Goal: Task Accomplishment & Management: Use online tool/utility

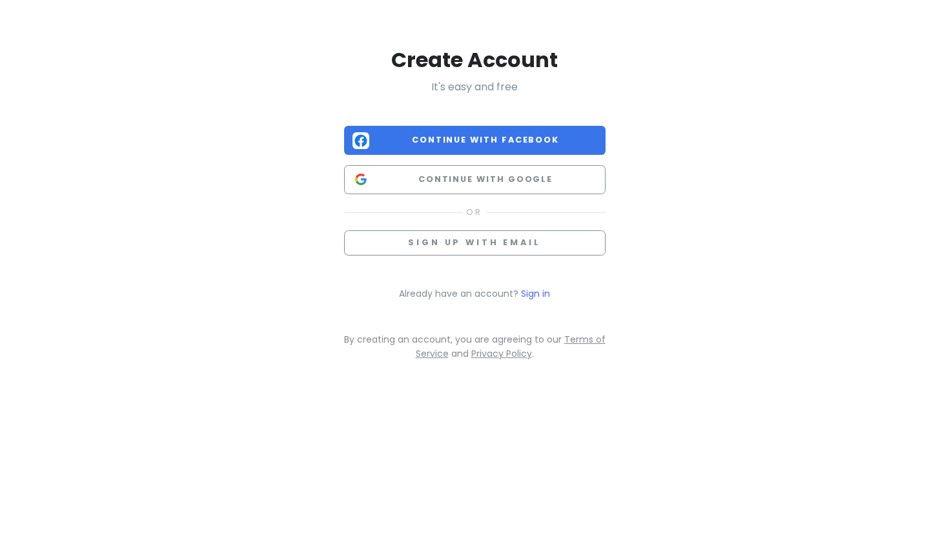
click at [521, 143] on span "Continue with Facebook" at bounding box center [486, 140] width 223 height 13
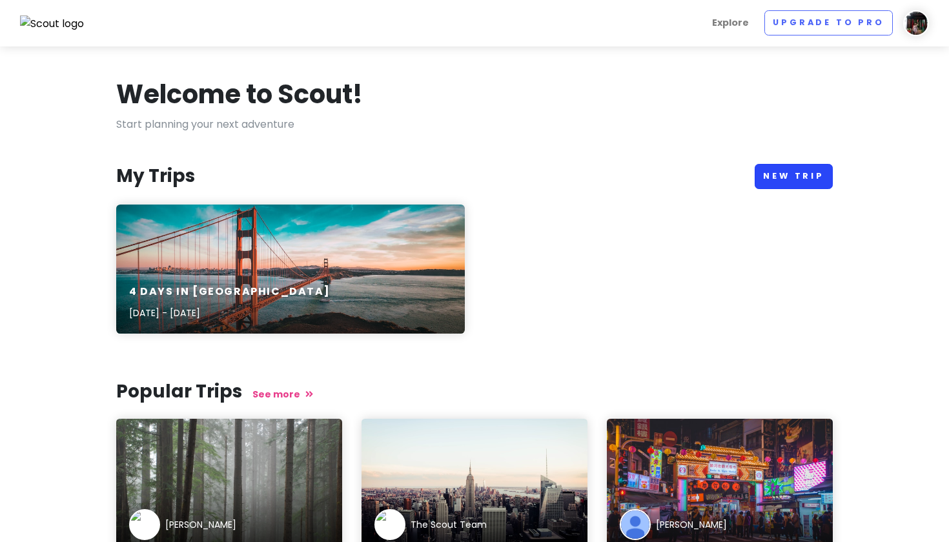
click at [769, 176] on link "New Trip" at bounding box center [794, 176] width 78 height 25
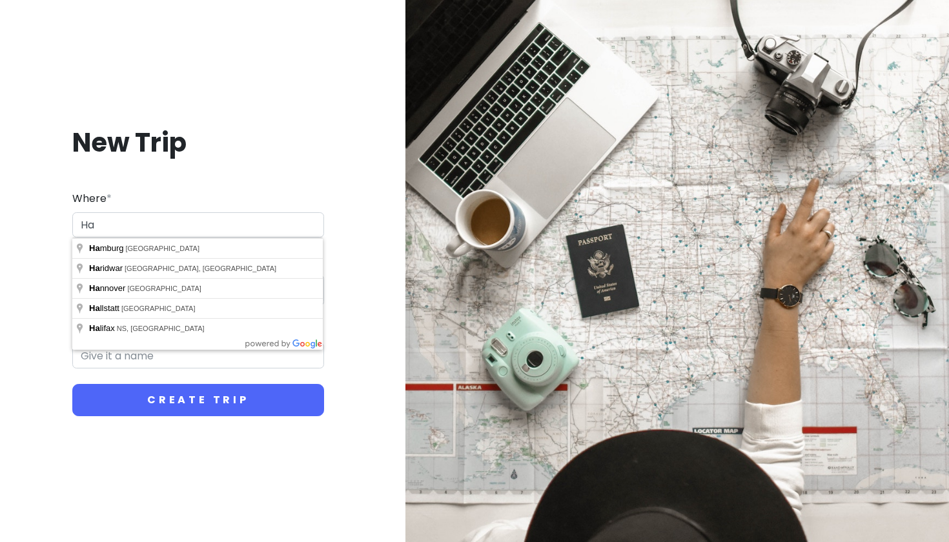
type input "H"
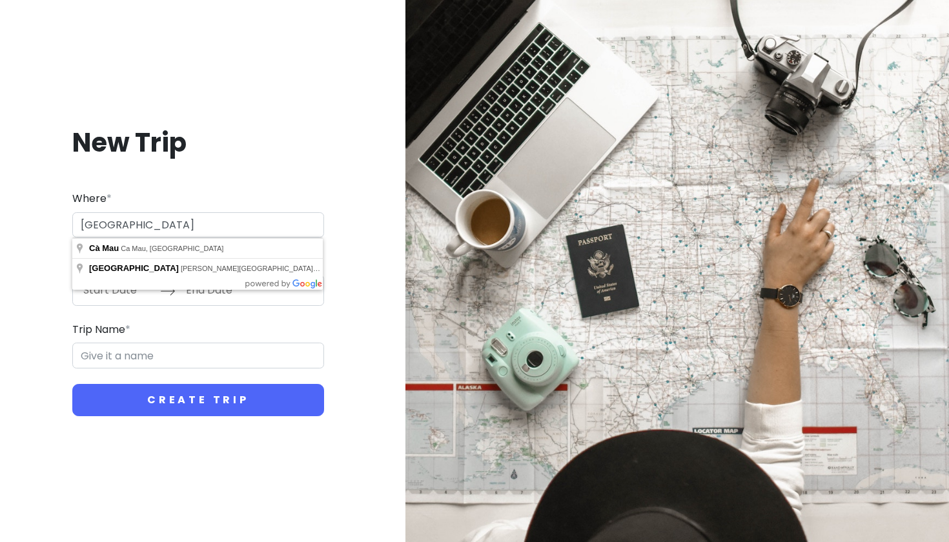
type input "[GEOGRAPHIC_DATA]"
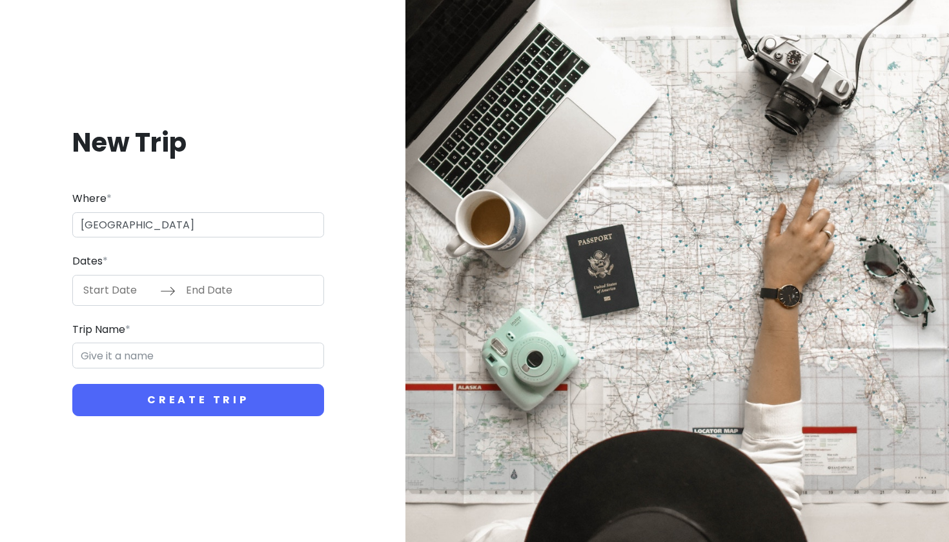
click at [378, 286] on div "New Trip Where * [GEOGRAPHIC_DATA] Dates * Navigate forward to interact with th…" at bounding box center [198, 271] width 376 height 353
click at [141, 289] on input "Start Date" at bounding box center [118, 291] width 84 height 30
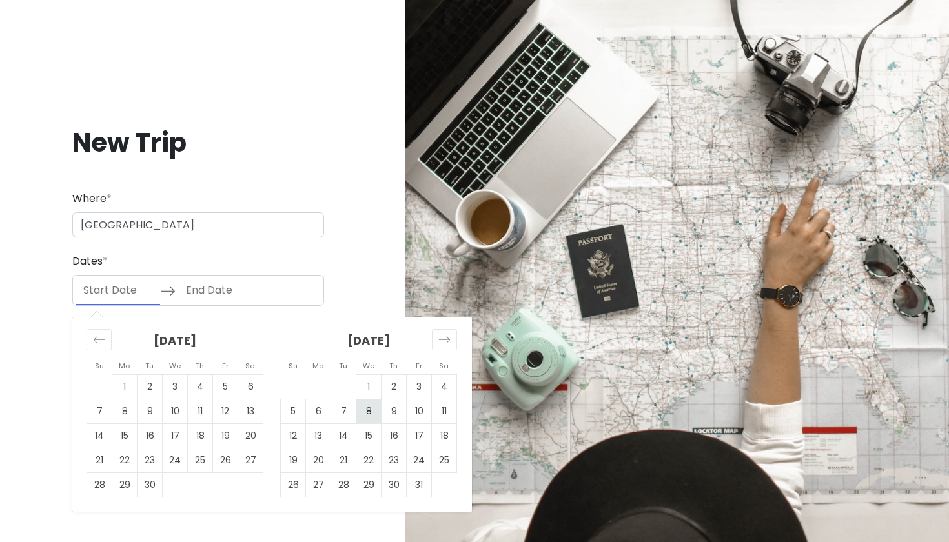
click at [377, 418] on td "8" at bounding box center [368, 411] width 25 height 25
type input "[DATE]"
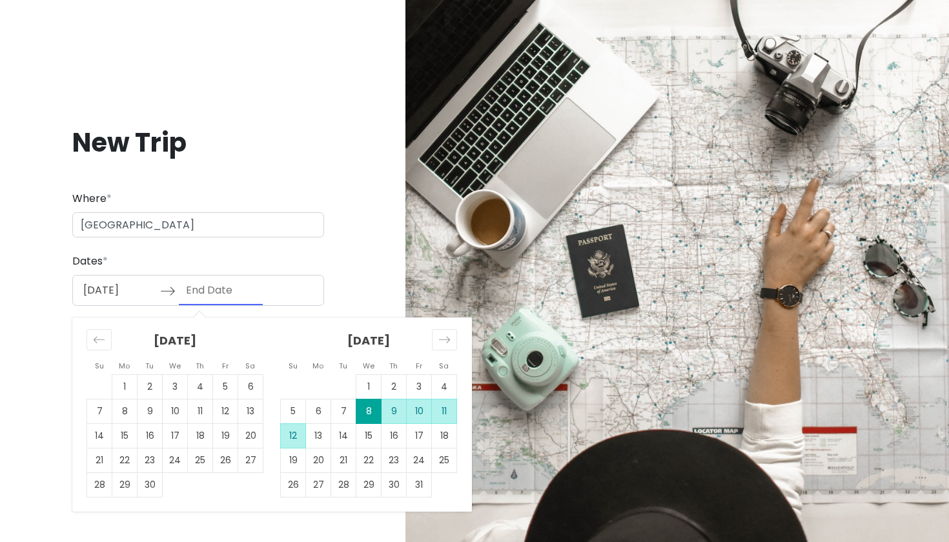
click at [291, 435] on td "12" at bounding box center [293, 436] width 25 height 25
type input "[DATE]"
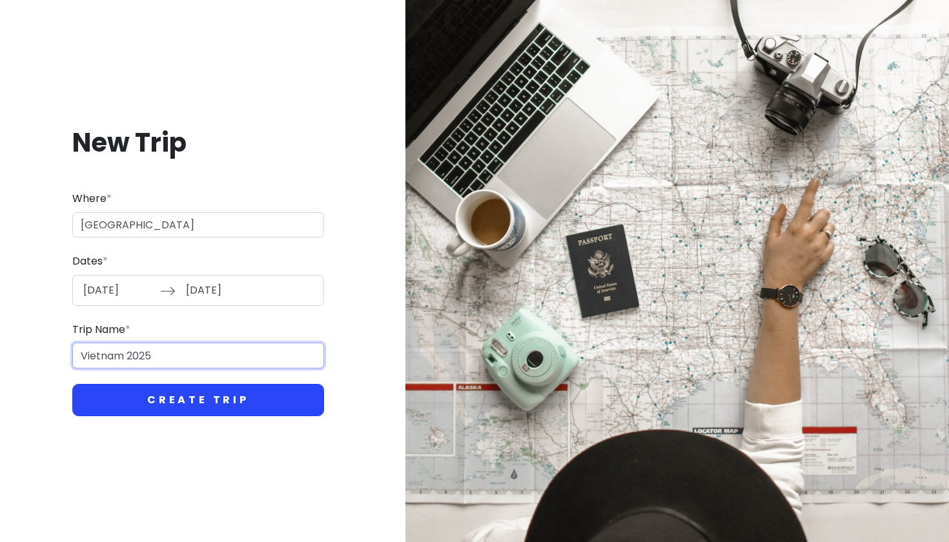
type input "Vietnam 2025"
click at [201, 401] on button "Create Trip" at bounding box center [198, 400] width 252 height 32
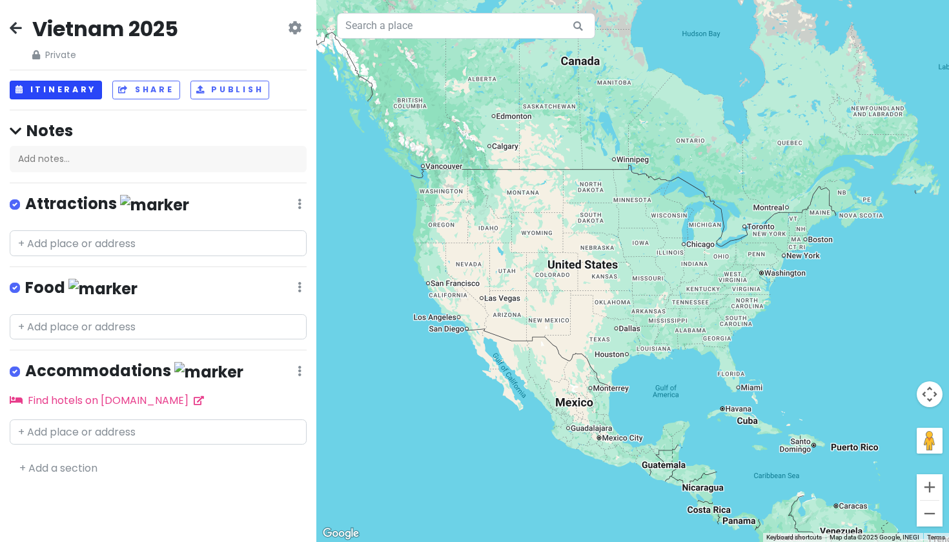
click at [67, 84] on button "Itinerary" at bounding box center [56, 90] width 92 height 19
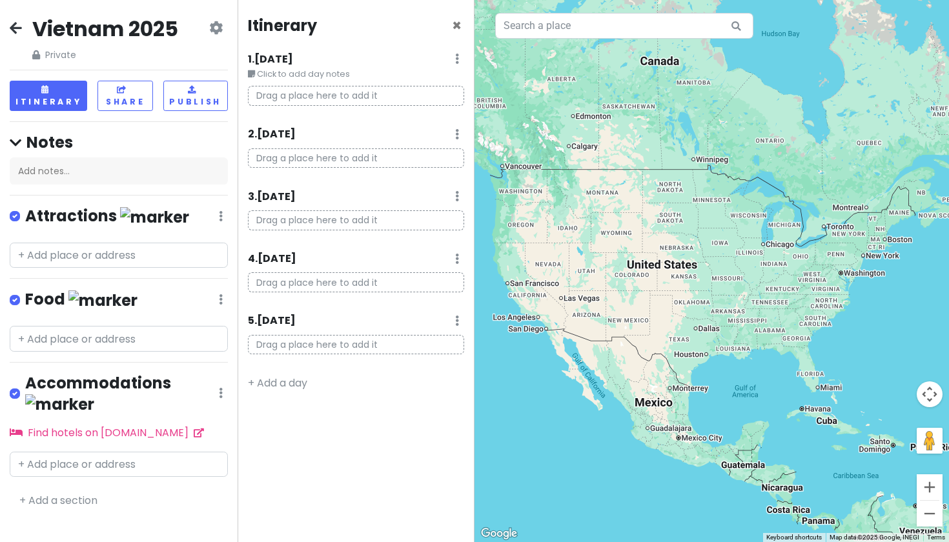
click at [382, 162] on p "Drag a place here to add it" at bounding box center [356, 159] width 217 height 20
click at [433, 158] on p "Drag a place here to add it" at bounding box center [356, 159] width 217 height 20
click at [584, 28] on input "text" at bounding box center [624, 26] width 258 height 26
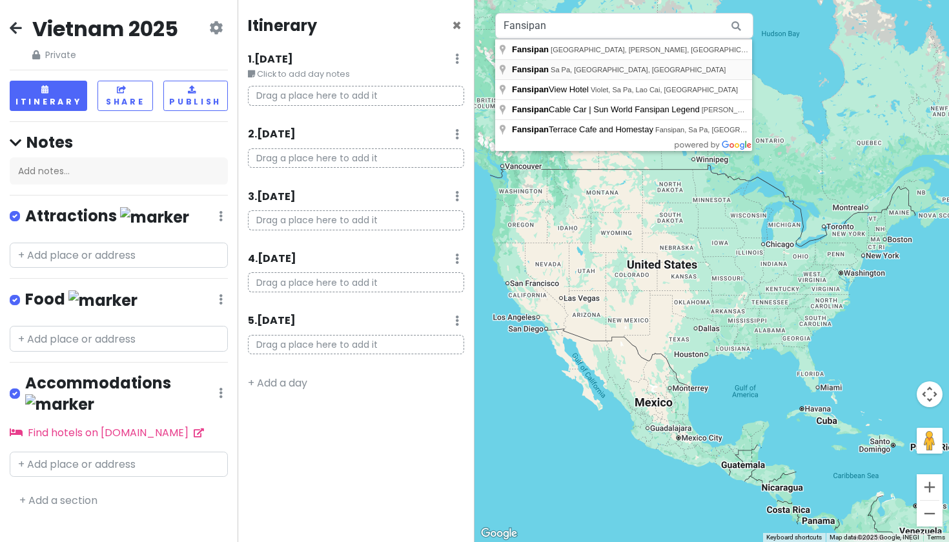
type input "Fansipan, Sa Pa, [GEOGRAPHIC_DATA], [GEOGRAPHIC_DATA]"
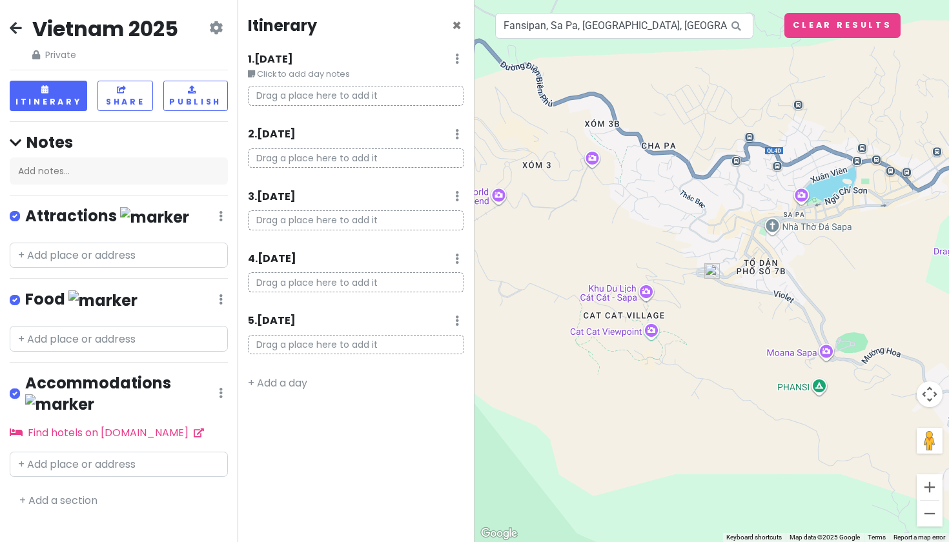
drag, startPoint x: 568, startPoint y: 70, endPoint x: 538, endPoint y: 85, distance: 33.8
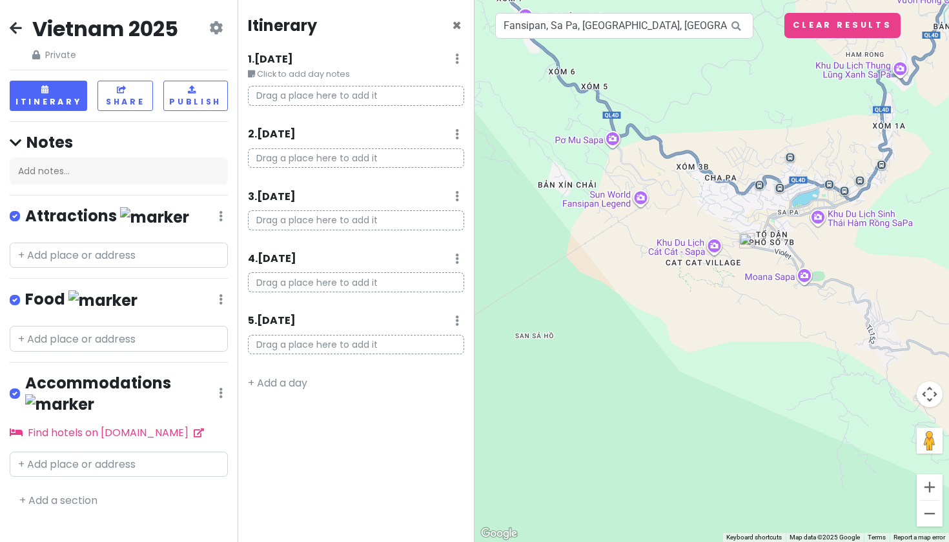
drag, startPoint x: 593, startPoint y: 210, endPoint x: 665, endPoint y: 208, distance: 72.4
click at [675, 210] on div at bounding box center [712, 271] width 475 height 542
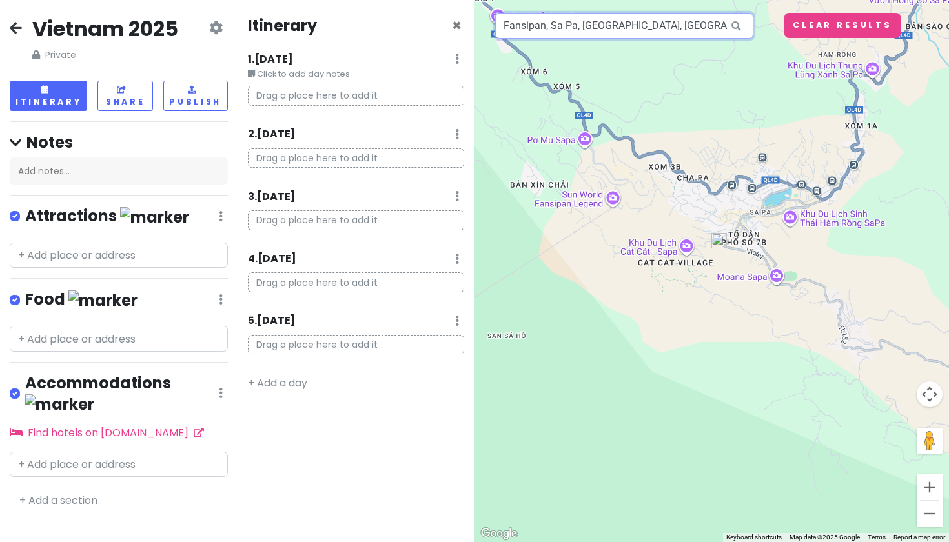
click at [708, 25] on input "Fansipan, Sa Pa, [GEOGRAPHIC_DATA], [GEOGRAPHIC_DATA]" at bounding box center [624, 26] width 258 height 26
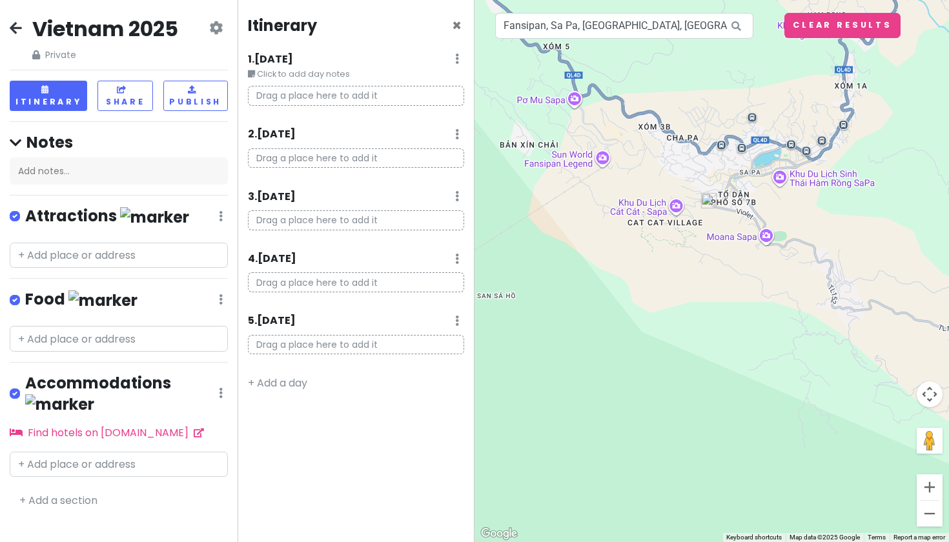
drag, startPoint x: 613, startPoint y: 204, endPoint x: 601, endPoint y: 164, distance: 41.7
click at [601, 164] on div at bounding box center [712, 271] width 475 height 542
click at [441, 169] on div "Drag a place here to add it" at bounding box center [356, 164] width 236 height 30
click at [424, 160] on p "Drag a place here to add it" at bounding box center [356, 159] width 217 height 20
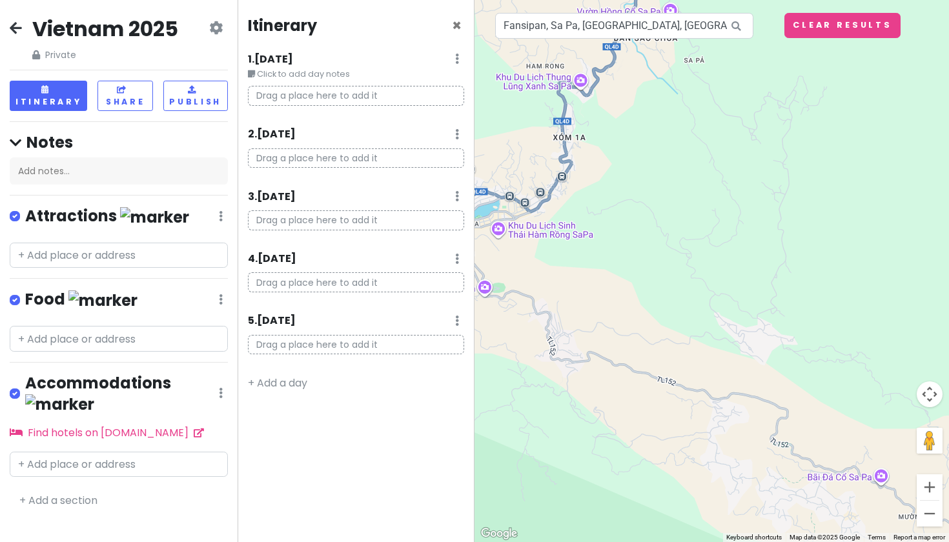
drag, startPoint x: 604, startPoint y: 166, endPoint x: 321, endPoint y: 218, distance: 288.2
click at [321, 218] on div "Vietnam 2025 Private Change Dates Make a Copy Delete Trip Go Pro ⚡️ Give Feedba…" at bounding box center [474, 271] width 949 height 542
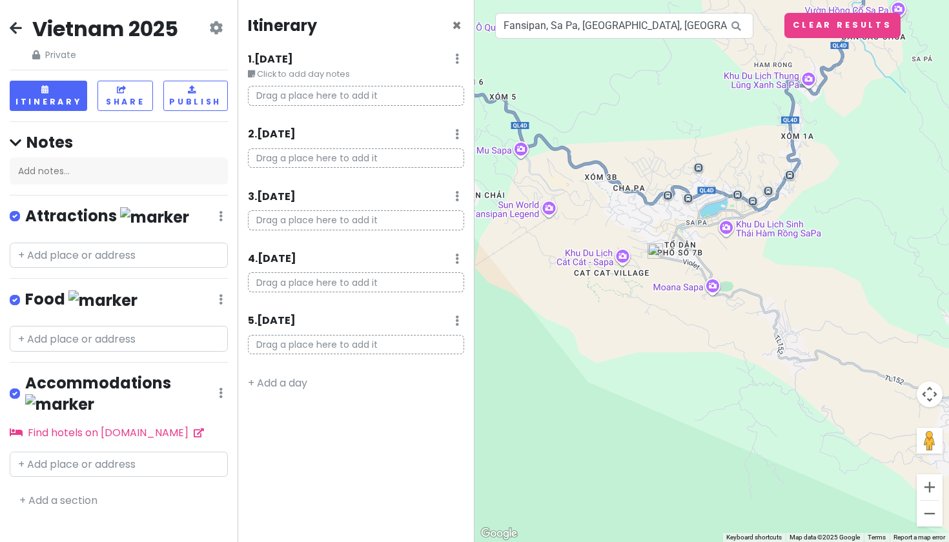
drag, startPoint x: 627, startPoint y: 174, endPoint x: 857, endPoint y: 170, distance: 230.6
click at [860, 171] on div at bounding box center [712, 271] width 475 height 542
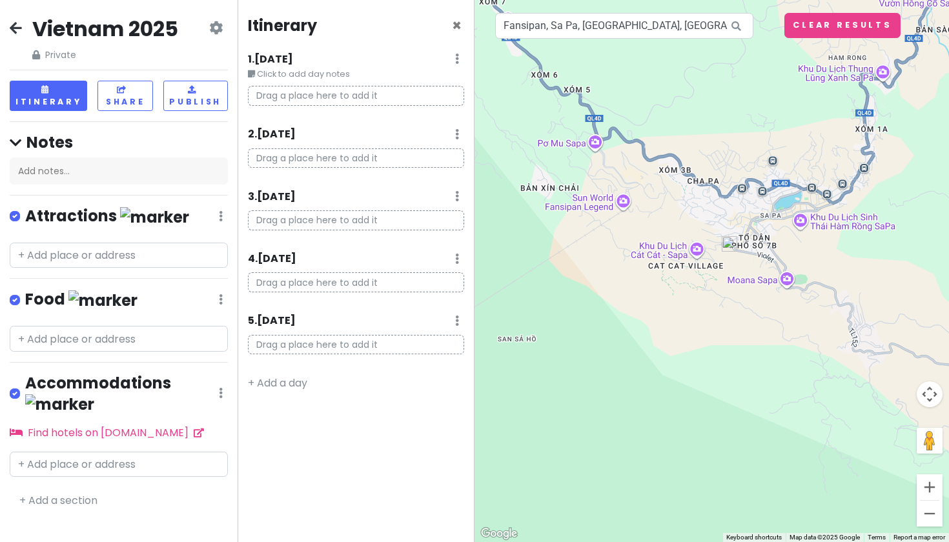
click at [623, 203] on div at bounding box center [712, 271] width 475 height 542
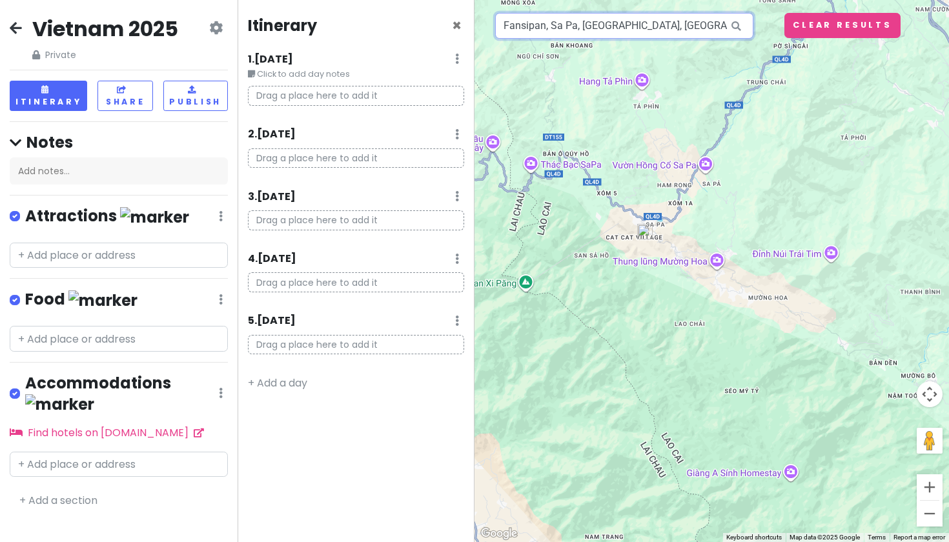
click at [699, 32] on input "Fansipan, Sa Pa, [GEOGRAPHIC_DATA], [GEOGRAPHIC_DATA]" at bounding box center [624, 26] width 258 height 26
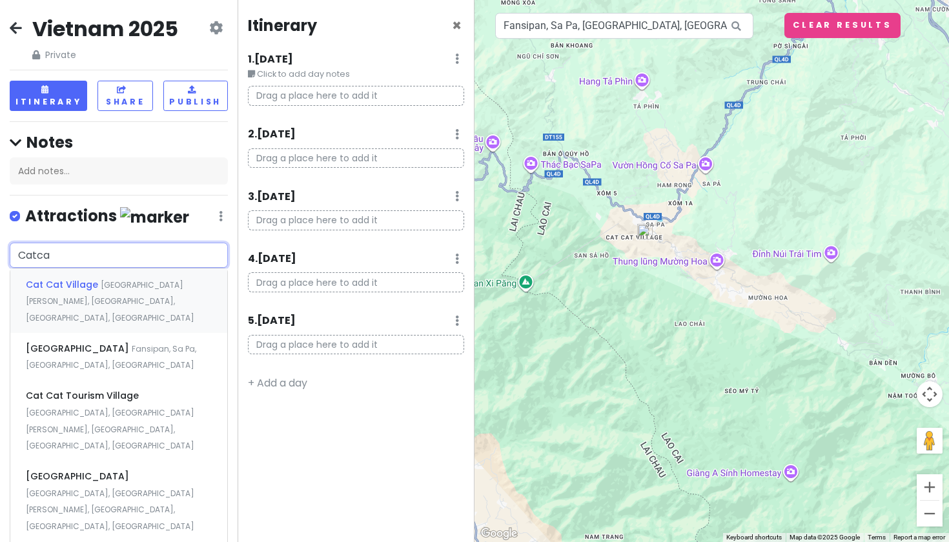
type input "Catcat"
click at [108, 289] on div "Cat [GEOGRAPHIC_DATA] [GEOGRAPHIC_DATA][PERSON_NAME], [GEOGRAPHIC_DATA], [GEOGR…" at bounding box center [118, 301] width 217 height 64
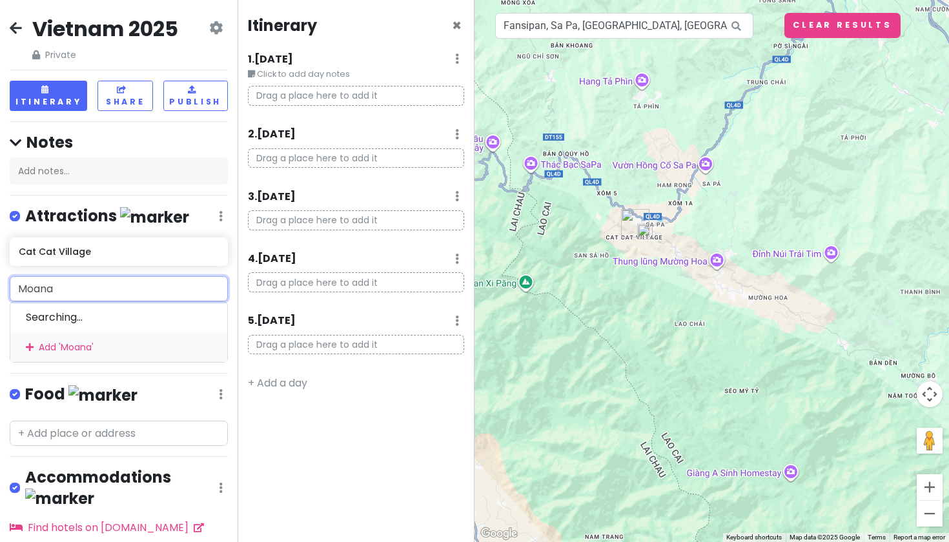
type input "Moana"
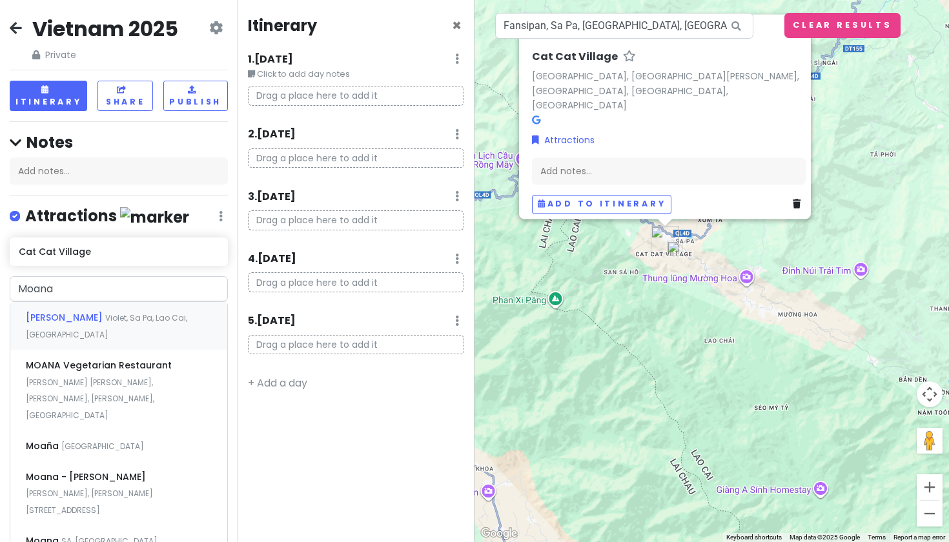
click at [93, 318] on span "Violet, Sa Pa, Lao Cai, [GEOGRAPHIC_DATA]" at bounding box center [106, 327] width 161 height 28
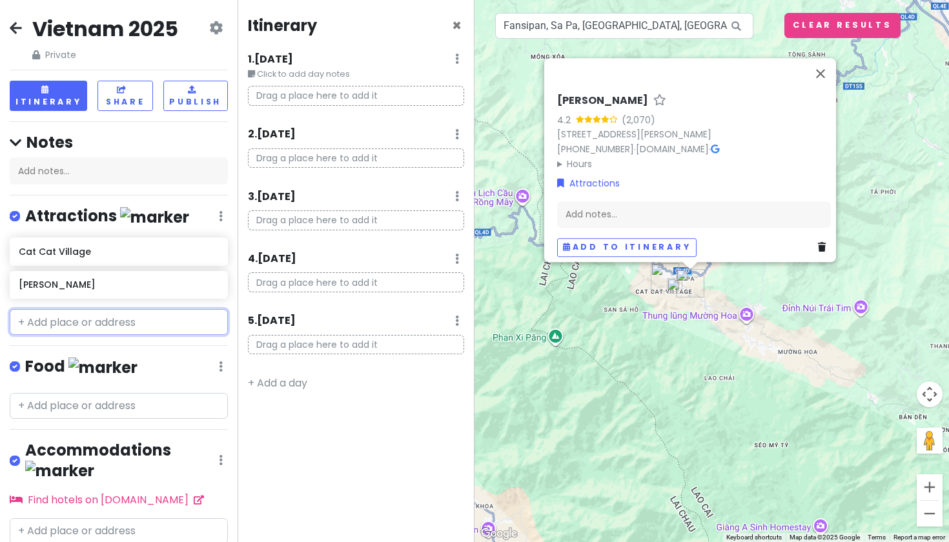
click at [96, 328] on input "text" at bounding box center [119, 322] width 218 height 26
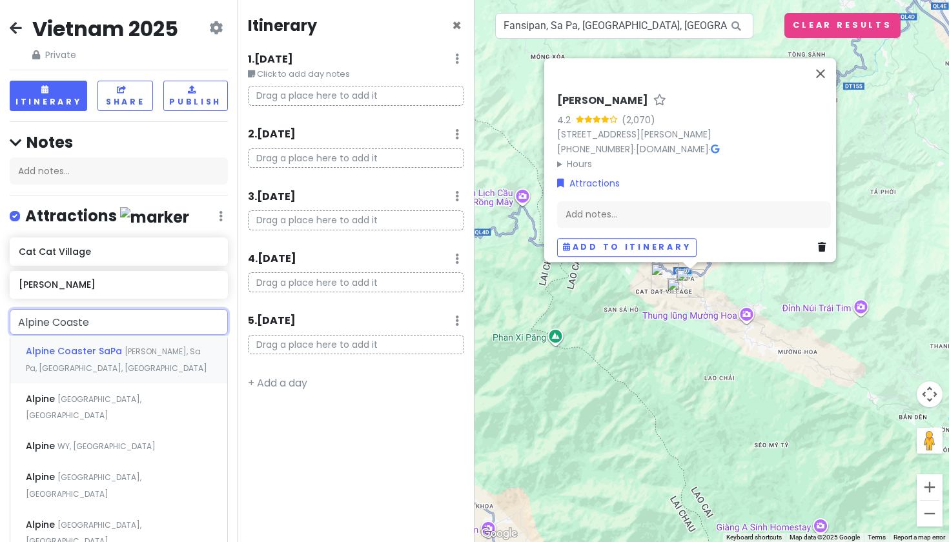
type input "Alpine Coaster"
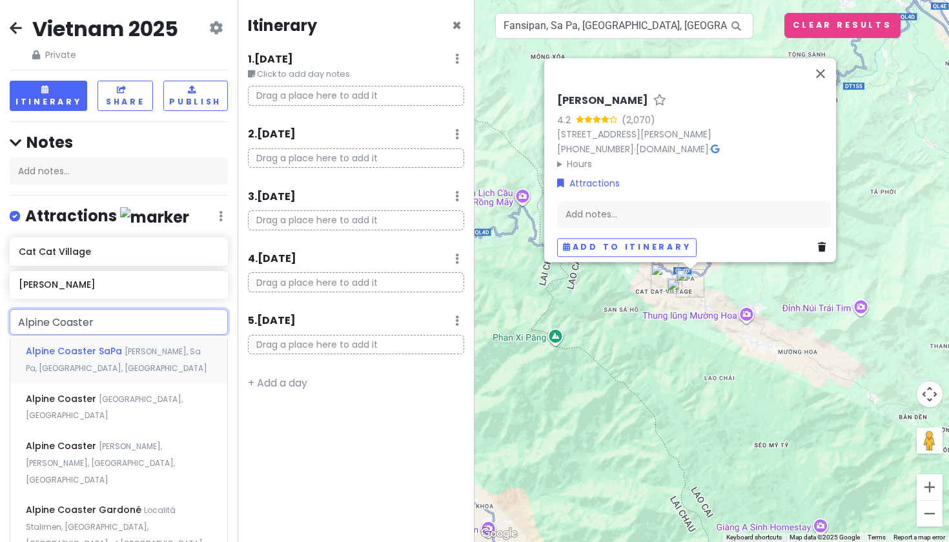
click at [86, 351] on span "Alpine Coaster SaPa" at bounding box center [75, 351] width 99 height 13
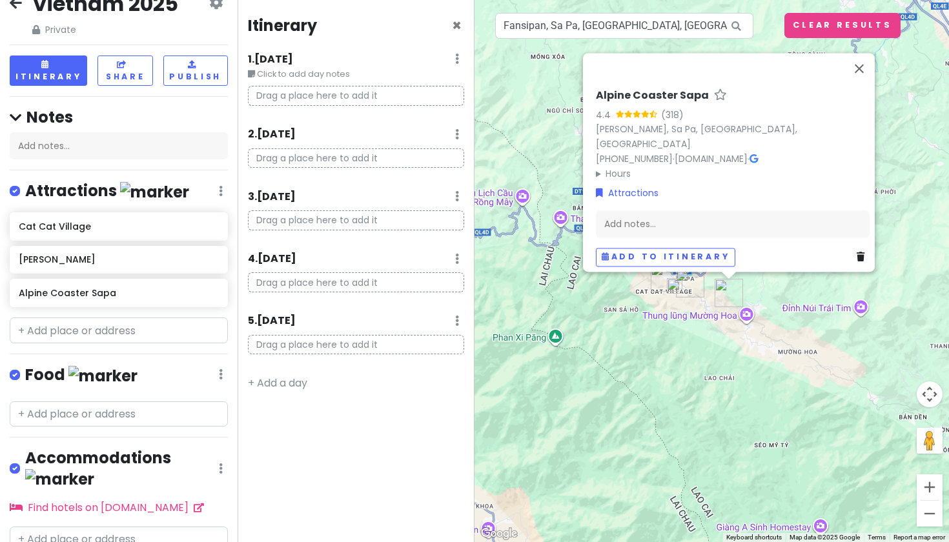
scroll to position [26, 0]
click at [96, 334] on input "text" at bounding box center [119, 330] width 218 height 26
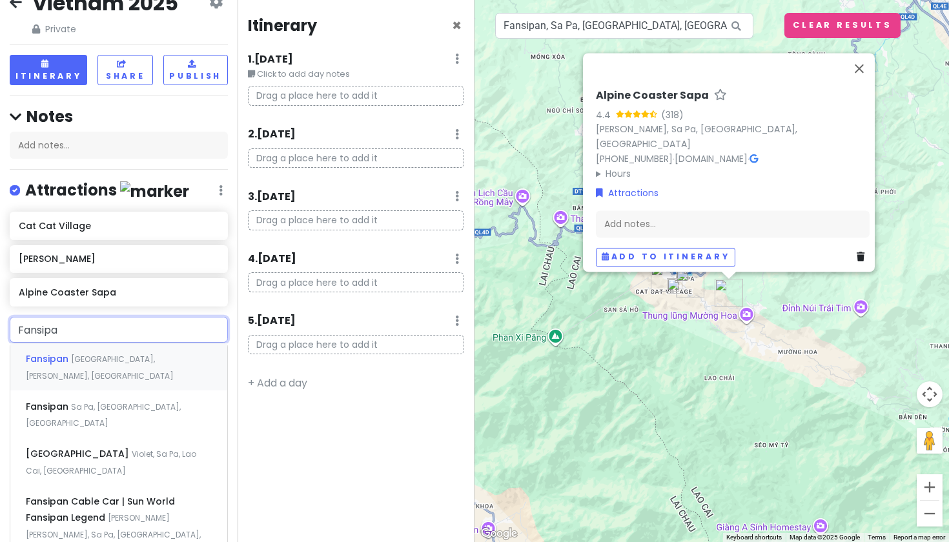
type input "Fansipan"
click at [97, 404] on span "Sa Pa, [GEOGRAPHIC_DATA], [GEOGRAPHIC_DATA]" at bounding box center [103, 416] width 155 height 28
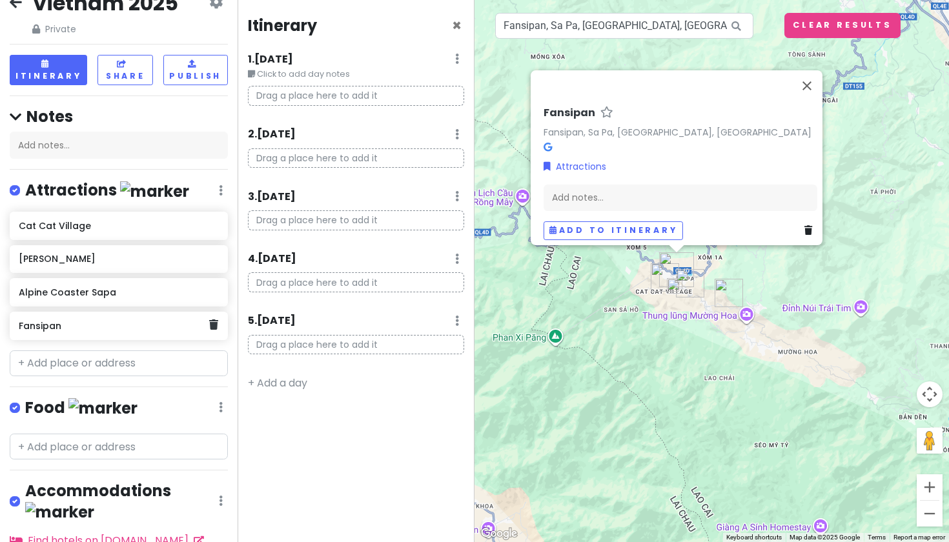
click at [90, 320] on h6 "Fansipan" at bounding box center [114, 326] width 190 height 12
click at [76, 329] on div "Fansipan" at bounding box center [114, 326] width 190 height 18
drag, startPoint x: 221, startPoint y: 329, endPoint x: 212, endPoint y: 323, distance: 10.4
click at [212, 323] on icon at bounding box center [213, 325] width 9 height 10
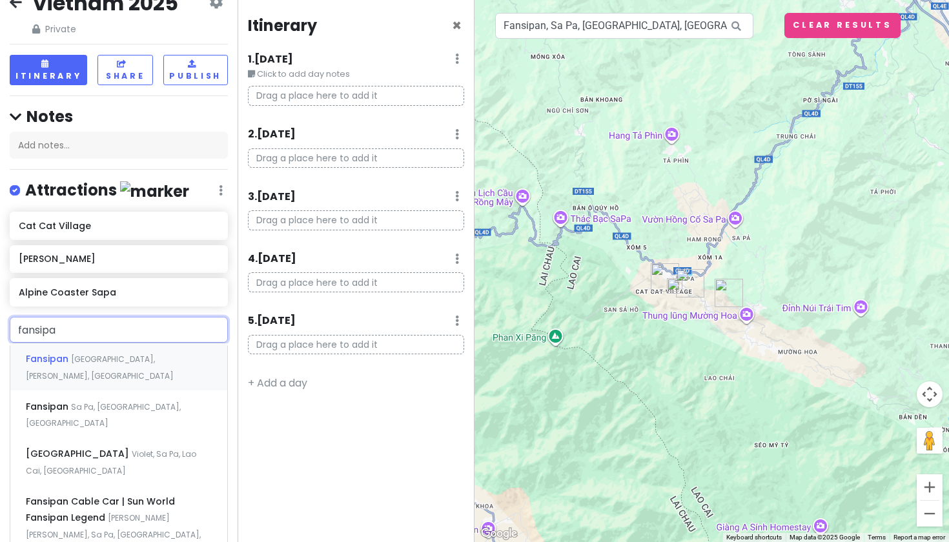
type input "fansipan"
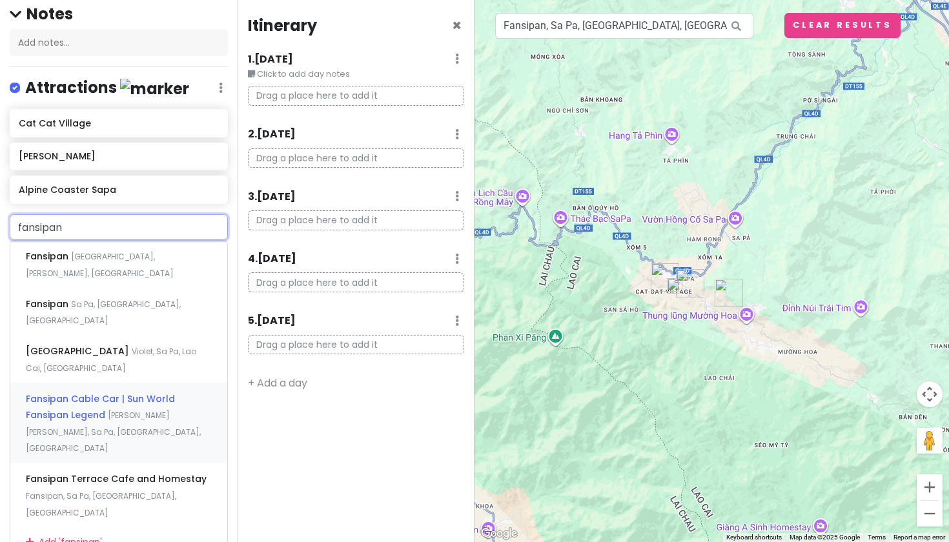
scroll to position [127, 0]
click at [135, 402] on div "Fansipan Cable Car | Sun World Fansipan Legend [PERSON_NAME] [PERSON_NAME], [PE…" at bounding box center [118, 424] width 217 height 81
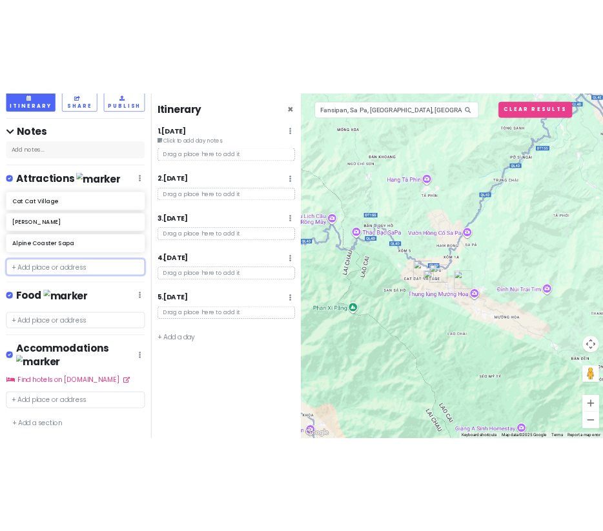
scroll to position [56, 0]
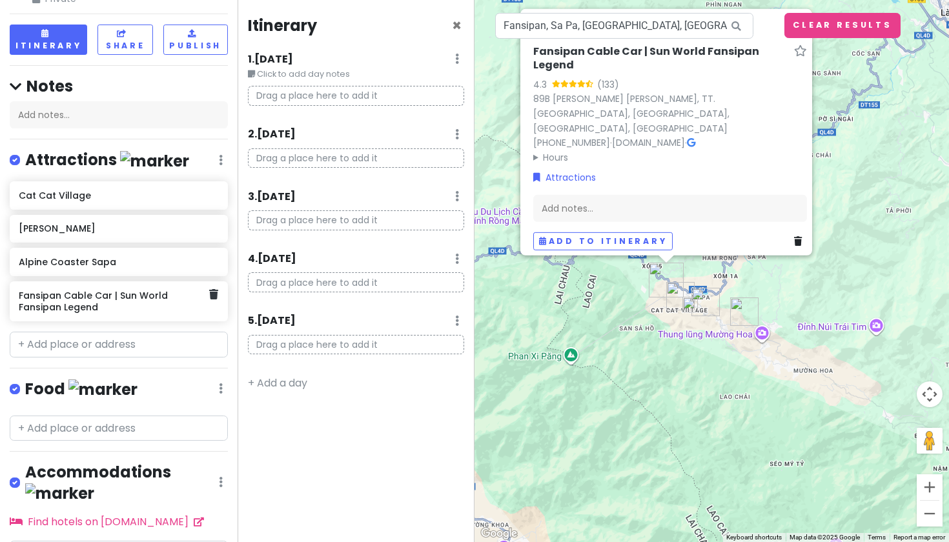
click at [108, 298] on h6 "Fansipan Cable Car | Sun World Fansipan Legend" at bounding box center [114, 301] width 190 height 23
click at [92, 305] on h6 "Fansipan Cable Car | Sun World Fansipan Legend" at bounding box center [114, 301] width 190 height 23
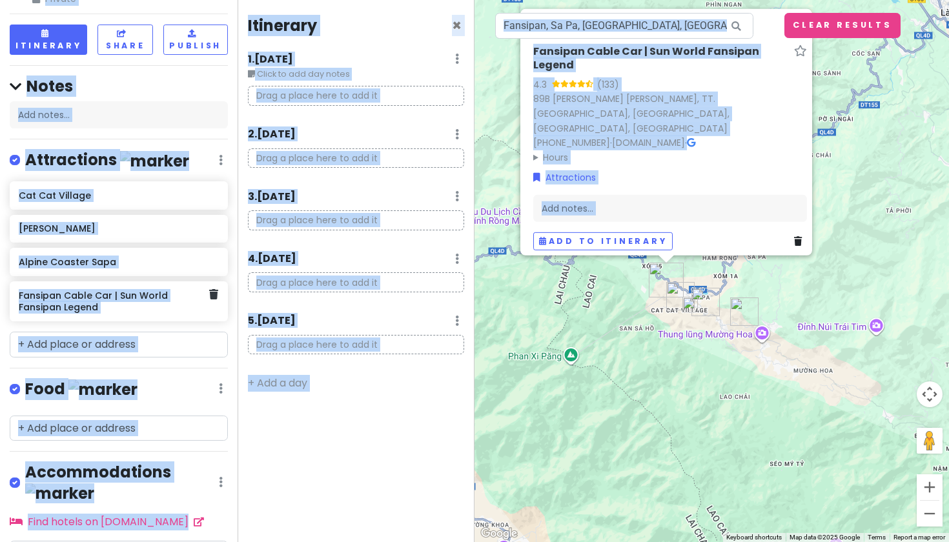
click at [92, 305] on h6 "Fansipan Cable Car | Sun World Fansipan Legend" at bounding box center [114, 301] width 190 height 23
click at [219, 295] on div "Fansipan Cable Car | Sun World Fansipan Legend" at bounding box center [119, 302] width 218 height 40
click at [212, 298] on link at bounding box center [213, 295] width 9 height 17
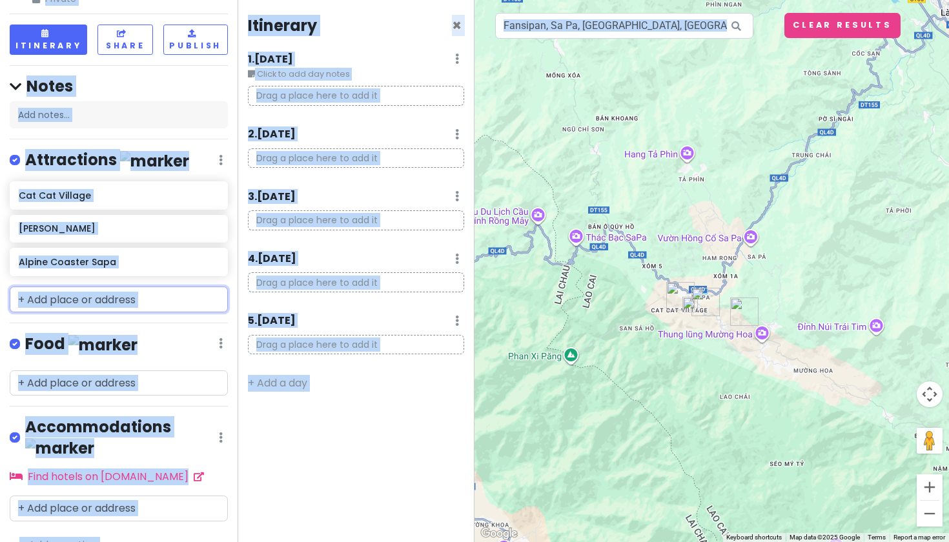
click at [182, 300] on input "text" at bounding box center [119, 300] width 218 height 26
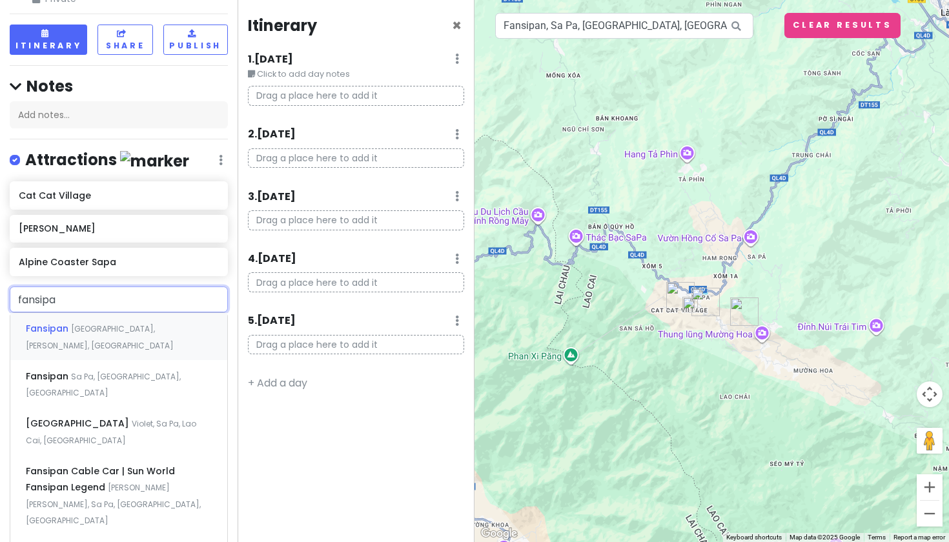
type input "fansipan"
click at [108, 482] on span "[PERSON_NAME] [PERSON_NAME], Sa Pa, [GEOGRAPHIC_DATA], [GEOGRAPHIC_DATA]" at bounding box center [113, 504] width 175 height 44
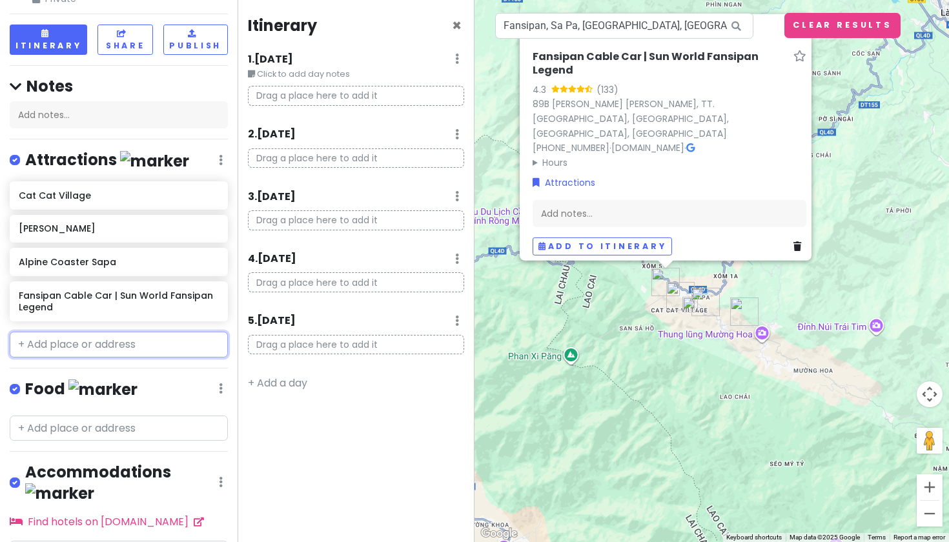
click at [145, 345] on input "text" at bounding box center [119, 345] width 218 height 26
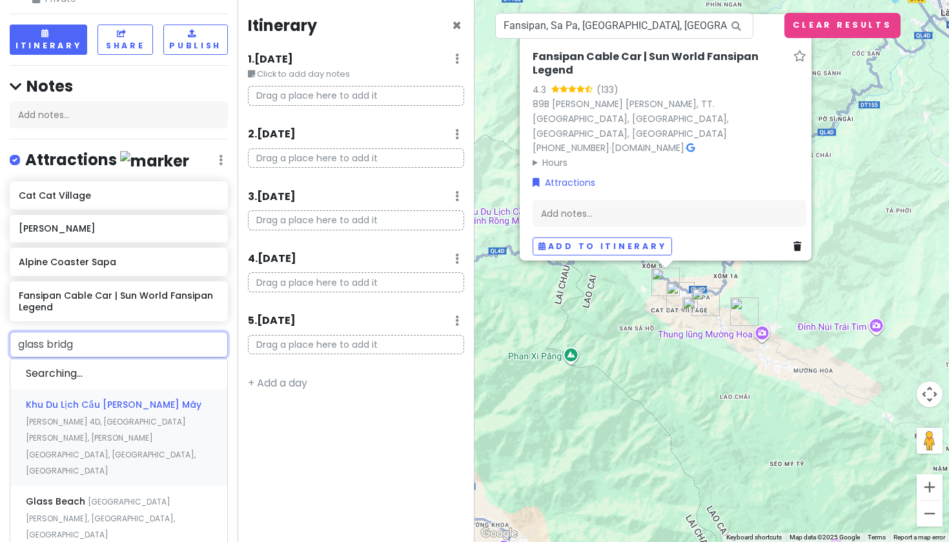
type input "glass bridge"
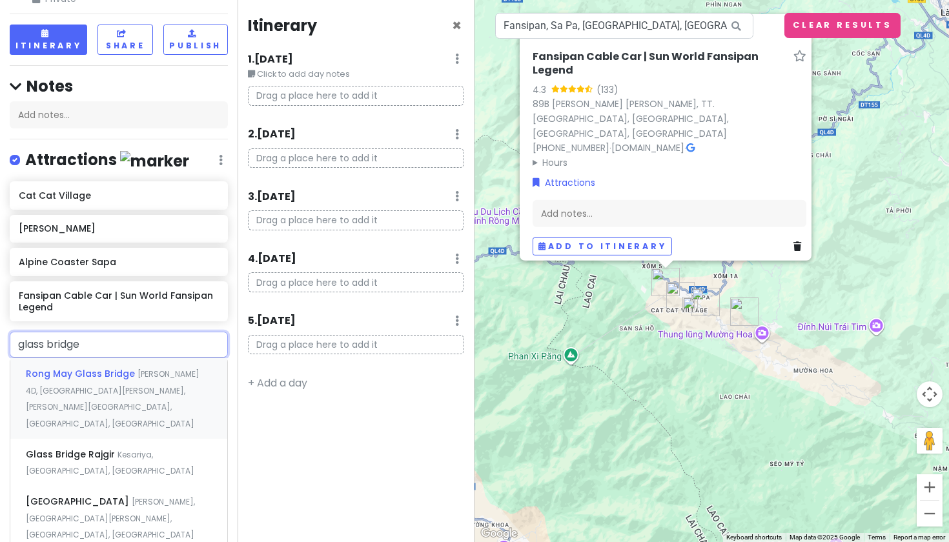
click at [125, 379] on div "Rong May [GEOGRAPHIC_DATA][PERSON_NAME], [GEOGRAPHIC_DATA][PERSON_NAME], [PERSO…" at bounding box center [118, 398] width 217 height 81
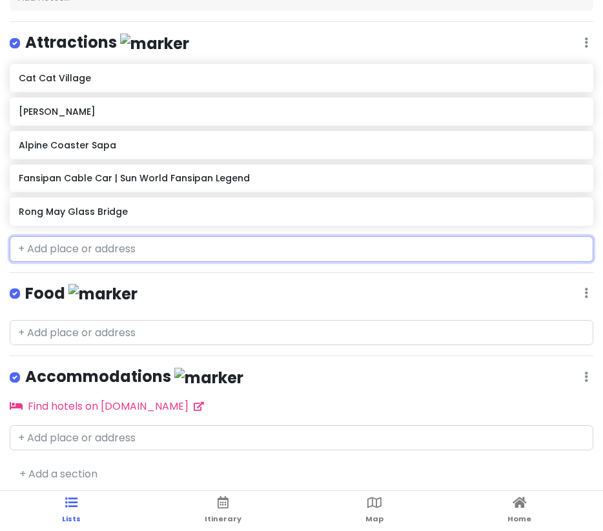
scroll to position [39, 0]
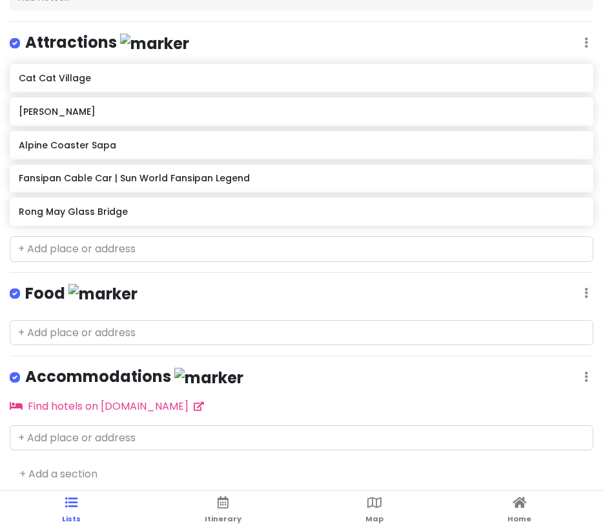
click at [200, 445] on div "Vietnam 2025 Private Change Dates Make a Copy Delete Trip Go Pro ⚡️ Give Feedba…" at bounding box center [301, 226] width 603 height 531
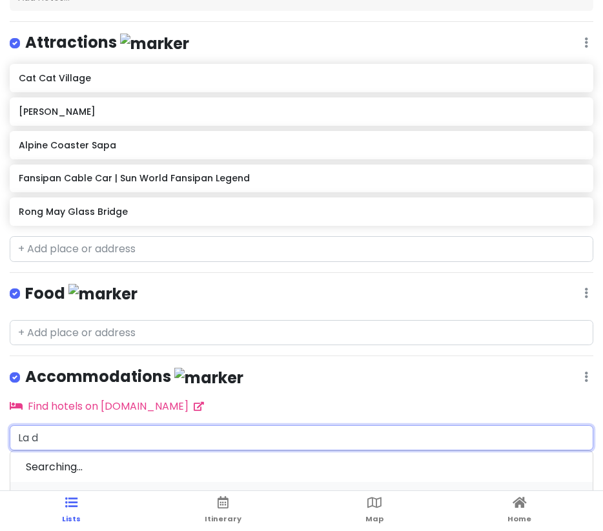
type input "La do"
click at [150, 466] on span "[PERSON_NAME], Sa Pa, [GEOGRAPHIC_DATA], [GEOGRAPHIC_DATA]" at bounding box center [235, 467] width 260 height 11
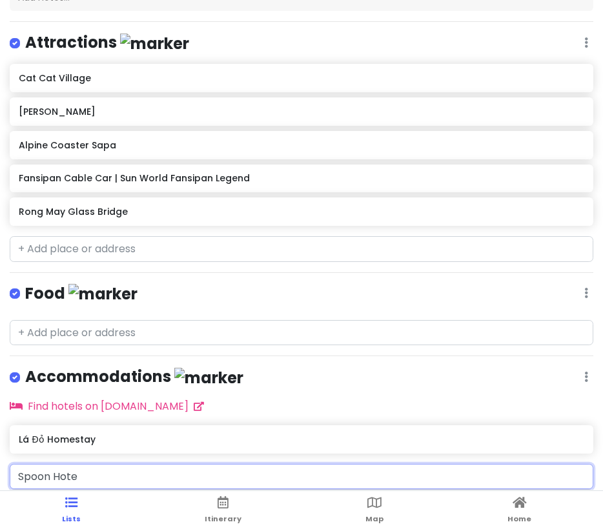
type input "[GEOGRAPHIC_DATA]"
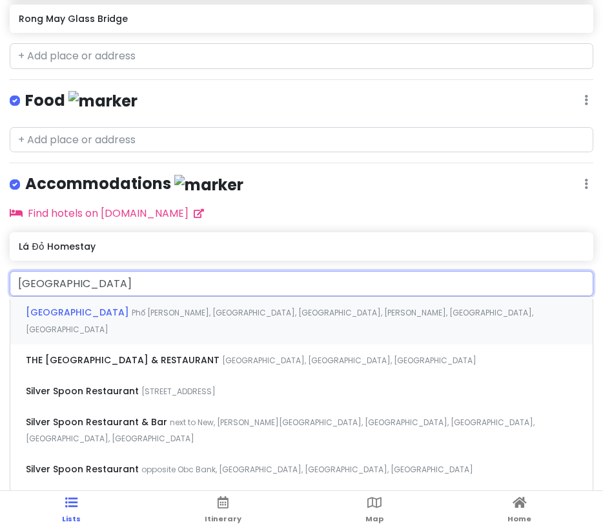
scroll to position [320, 0]
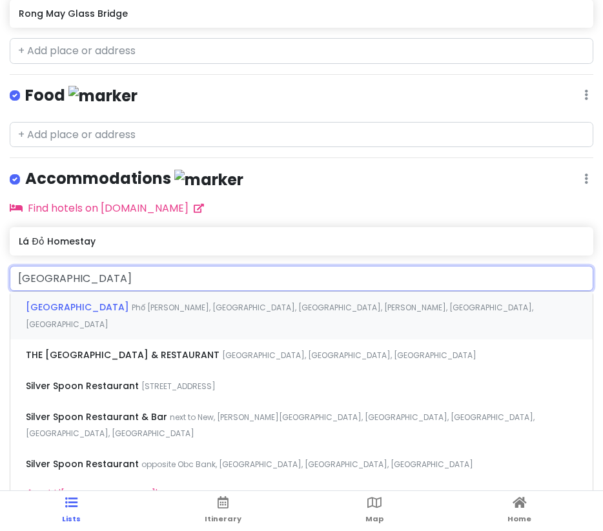
click at [152, 302] on span "Phố [PERSON_NAME], [GEOGRAPHIC_DATA], [GEOGRAPHIC_DATA], [PERSON_NAME], [GEOGRA…" at bounding box center [280, 316] width 508 height 28
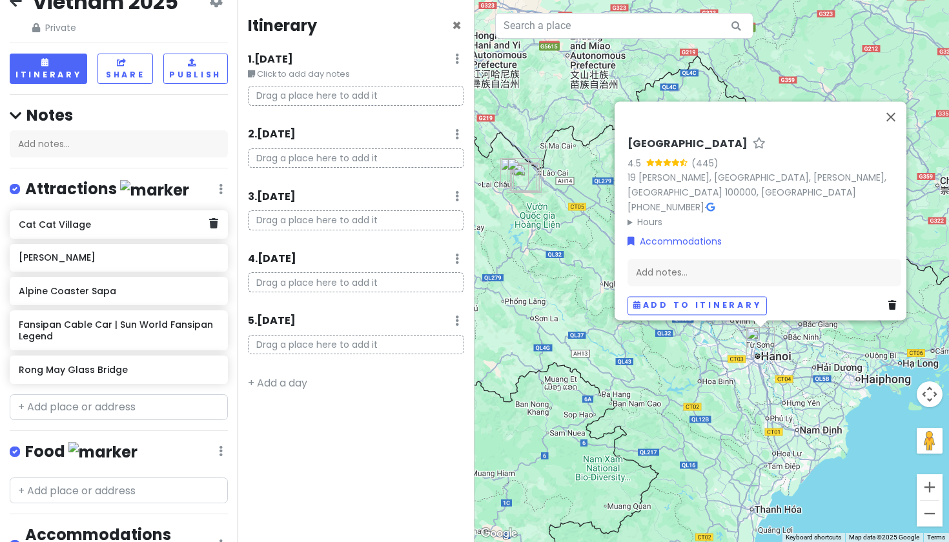
scroll to position [34, 0]
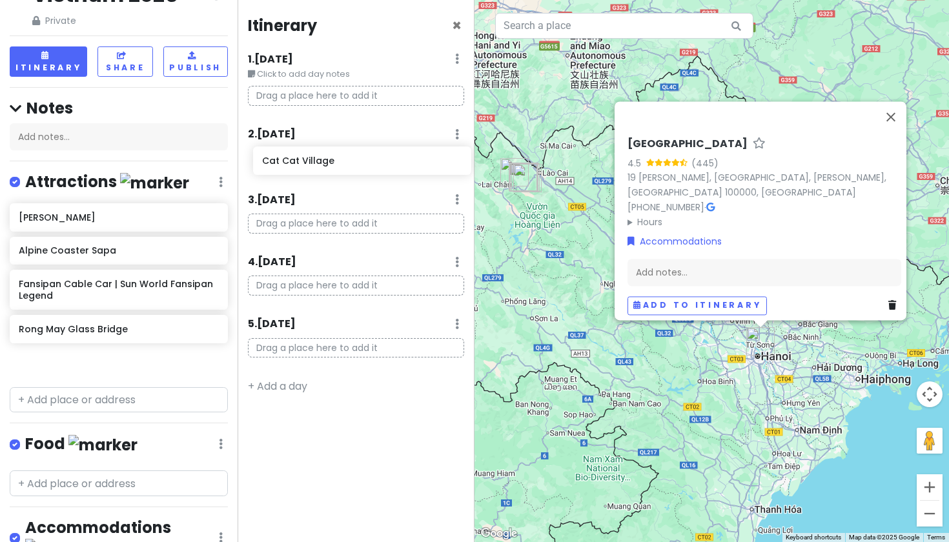
drag, startPoint x: 65, startPoint y: 222, endPoint x: 308, endPoint y: 169, distance: 249.3
click at [308, 169] on div "Vietnam 2025 Private Change Dates Make a Copy Delete Trip Go Pro ⚡️ Give Feedba…" at bounding box center [474, 271] width 949 height 542
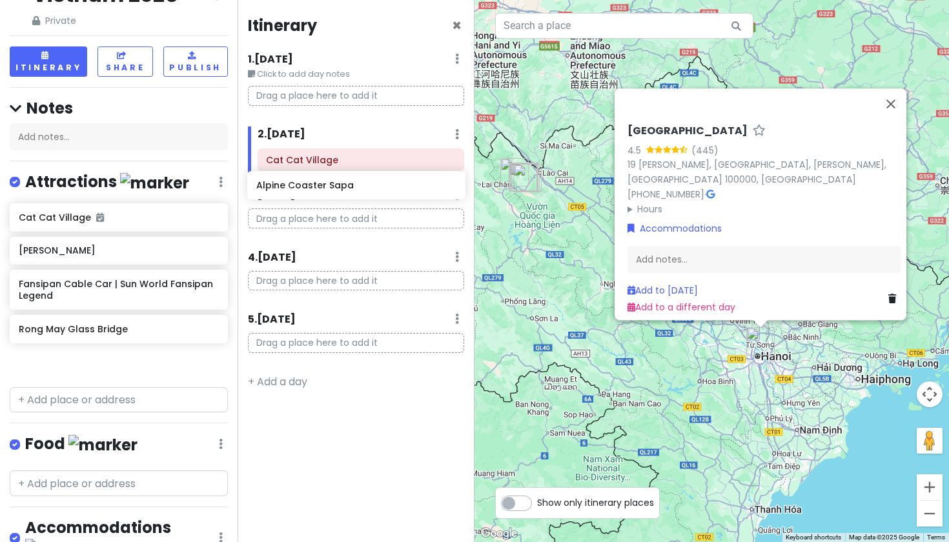
drag, startPoint x: 65, startPoint y: 287, endPoint x: 303, endPoint y: 192, distance: 256.1
click at [303, 192] on div "Vietnam 2025 Private Change Dates Make a Copy Delete Trip Go Pro ⚡️ Give Feedba…" at bounding box center [474, 271] width 949 height 542
drag, startPoint x: 83, startPoint y: 288, endPoint x: 327, endPoint y: 187, distance: 264.3
click at [327, 187] on div "Vietnam 2025 Private Change Dates Make a Copy Delete Trip Go Pro ⚡️ Give Feedba…" at bounding box center [474, 271] width 949 height 542
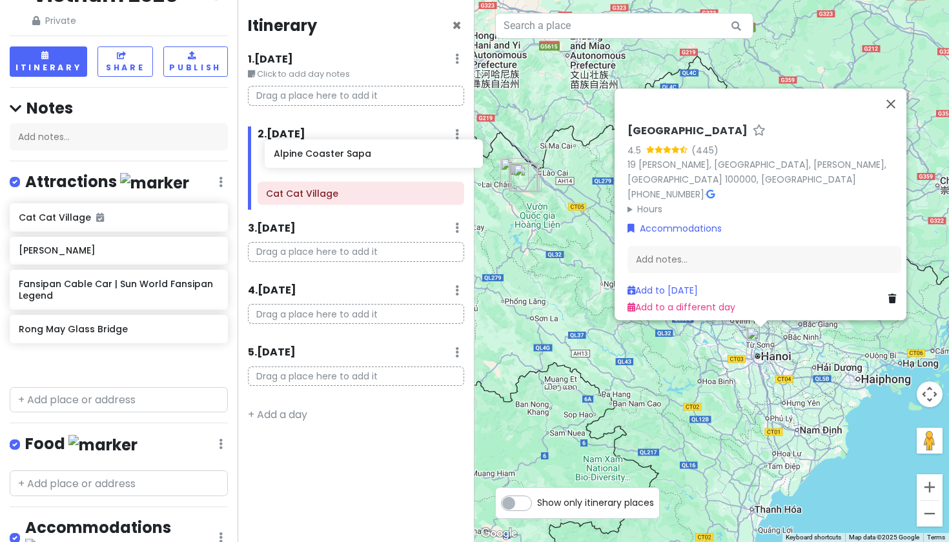
drag, startPoint x: 74, startPoint y: 293, endPoint x: 327, endPoint y: 167, distance: 282.4
click at [327, 167] on div "Vietnam 2025 Private Change Dates Make a Copy Delete Trip Go Pro ⚡️ Give Feedba…" at bounding box center [474, 271] width 949 height 542
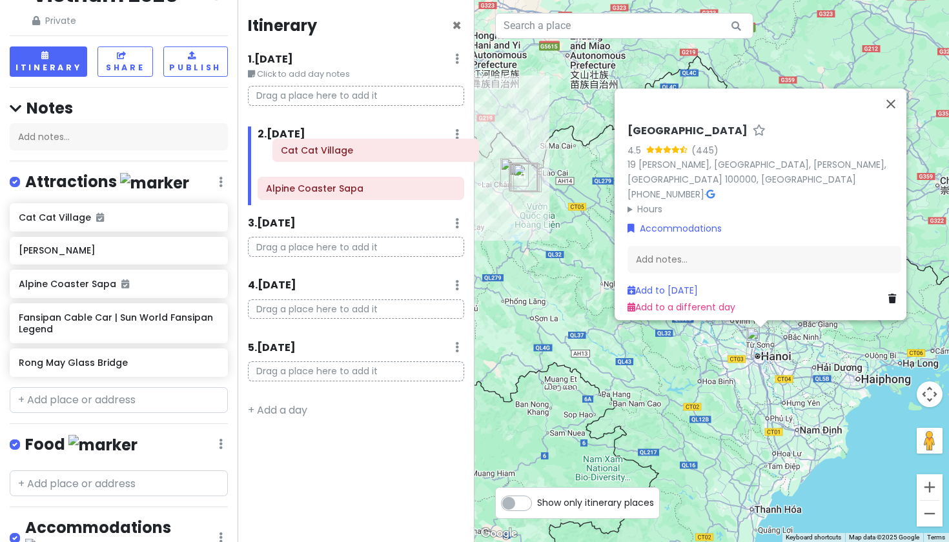
drag, startPoint x: 318, startPoint y: 186, endPoint x: 331, endPoint y: 150, distance: 38.4
click at [331, 150] on div "Alpine Coaster [GEOGRAPHIC_DATA]" at bounding box center [361, 177] width 227 height 57
click at [76, 252] on h6 "[PERSON_NAME]" at bounding box center [114, 251] width 190 height 12
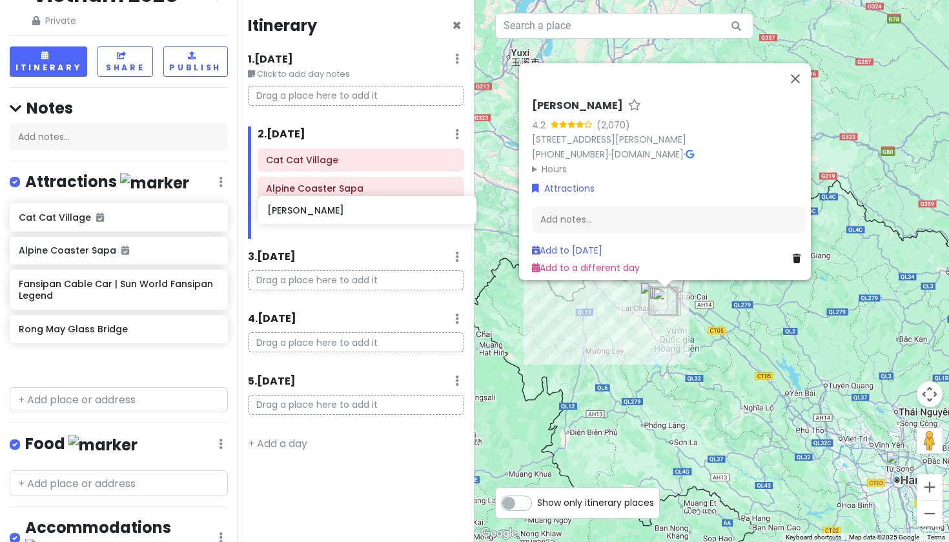
drag, startPoint x: 79, startPoint y: 253, endPoint x: 328, endPoint y: 216, distance: 251.4
click at [328, 216] on div "Vietnam 2025 Private Change Dates Make a Copy Delete Trip Go Pro ⚡️ Give Feedba…" at bounding box center [474, 271] width 949 height 542
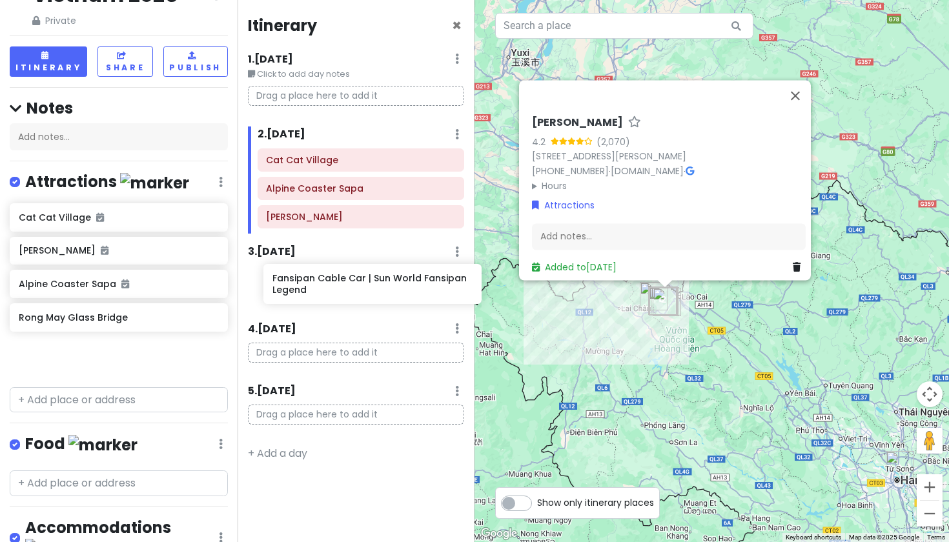
drag, startPoint x: 57, startPoint y: 330, endPoint x: 311, endPoint y: 294, distance: 256.3
click at [311, 294] on div "Vietnam 2025 Private Change Dates Make a Copy Delete Trip Go Pro ⚡️ Give Feedba…" at bounding box center [474, 271] width 949 height 542
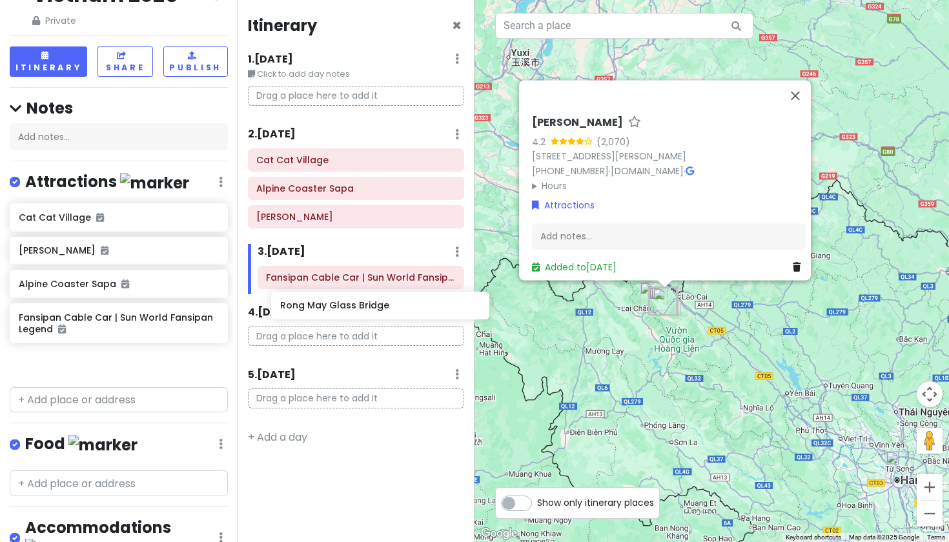
drag, startPoint x: 70, startPoint y: 360, endPoint x: 331, endPoint y: 305, distance: 266.6
click at [331, 305] on div "Vietnam 2025 Private Change Dates Make a Copy Delete Trip Go Pro ⚡️ Give Feedba…" at bounding box center [474, 271] width 949 height 542
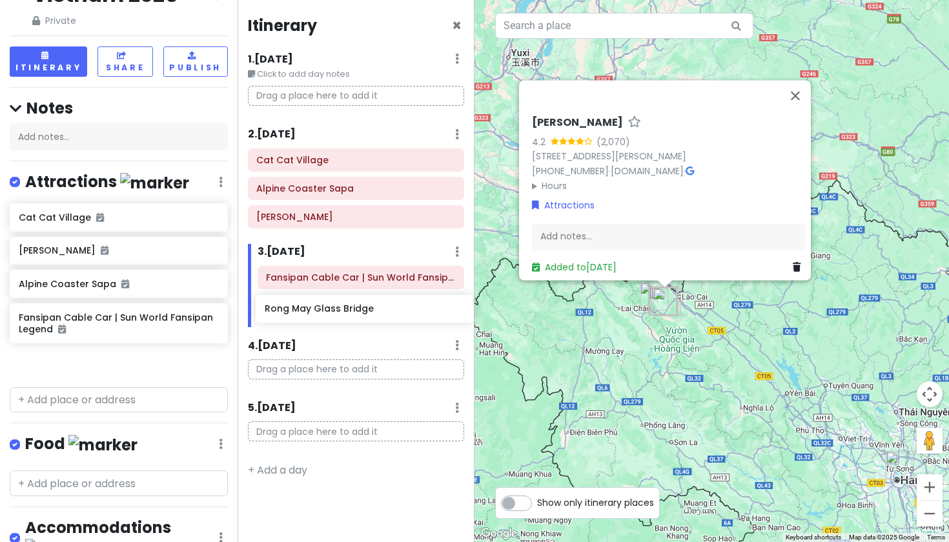
drag, startPoint x: 50, startPoint y: 364, endPoint x: 296, endPoint y: 313, distance: 250.6
click at [296, 313] on div "Vietnam 2025 Private Change Dates Make a Copy Delete Trip Go Pro ⚡️ Give Feedba…" at bounding box center [474, 271] width 949 height 542
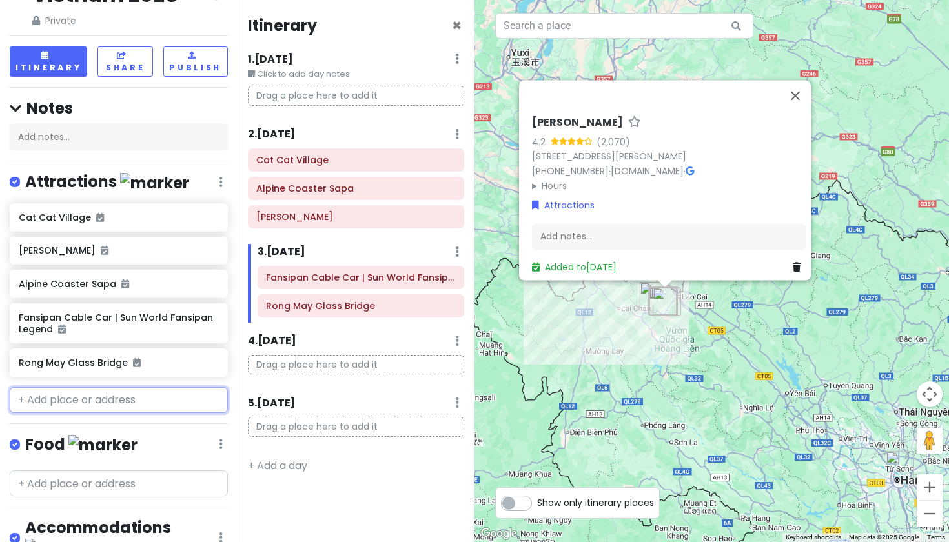
click at [82, 395] on input "text" at bounding box center [119, 400] width 218 height 26
type input "l"
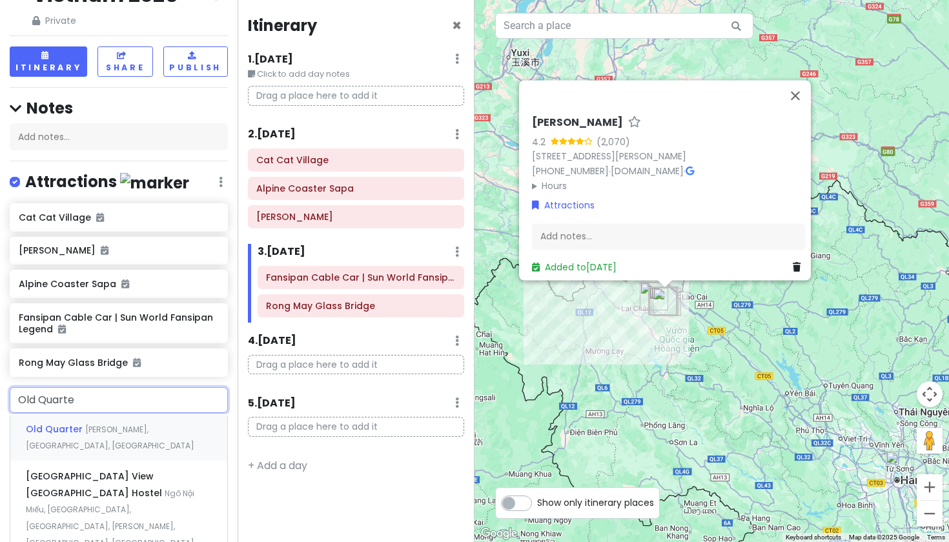
type input "Old Quarter"
drag, startPoint x: 53, startPoint y: 426, endPoint x: 108, endPoint y: 425, distance: 55.5
click at [108, 425] on div "Old Quarter [PERSON_NAME], [GEOGRAPHIC_DATA], [GEOGRAPHIC_DATA]" at bounding box center [118, 438] width 217 height 48
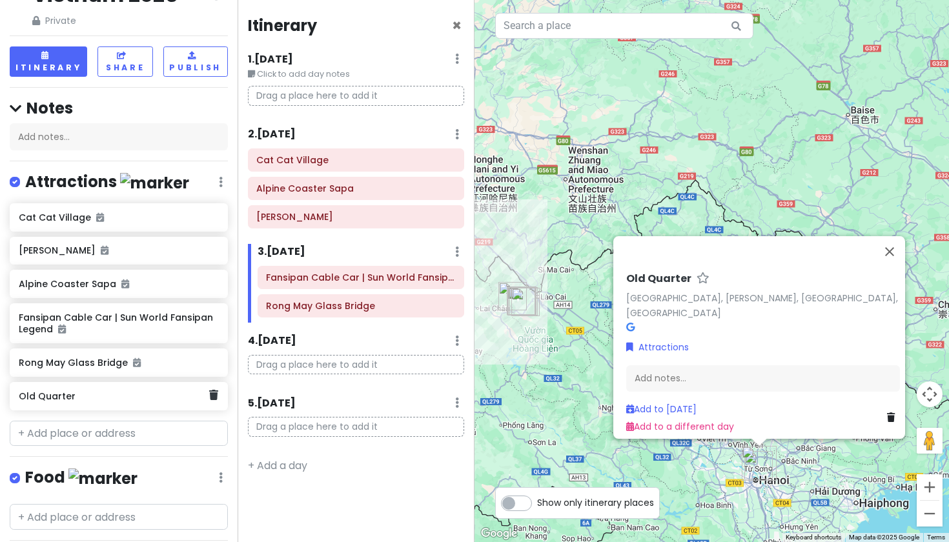
click at [76, 399] on div "Old Quarter" at bounding box center [114, 396] width 190 height 18
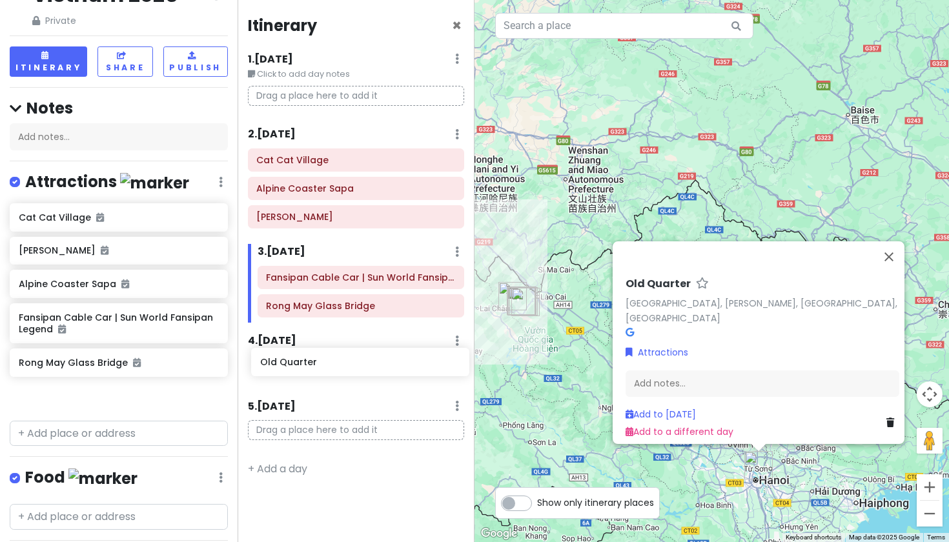
drag, startPoint x: 54, startPoint y: 396, endPoint x: 296, endPoint y: 366, distance: 243.4
click at [296, 366] on div "Vietnam 2025 Private Change Dates Make a Copy Delete Trip Go Pro ⚡️ Give Feedba…" at bounding box center [474, 271] width 949 height 542
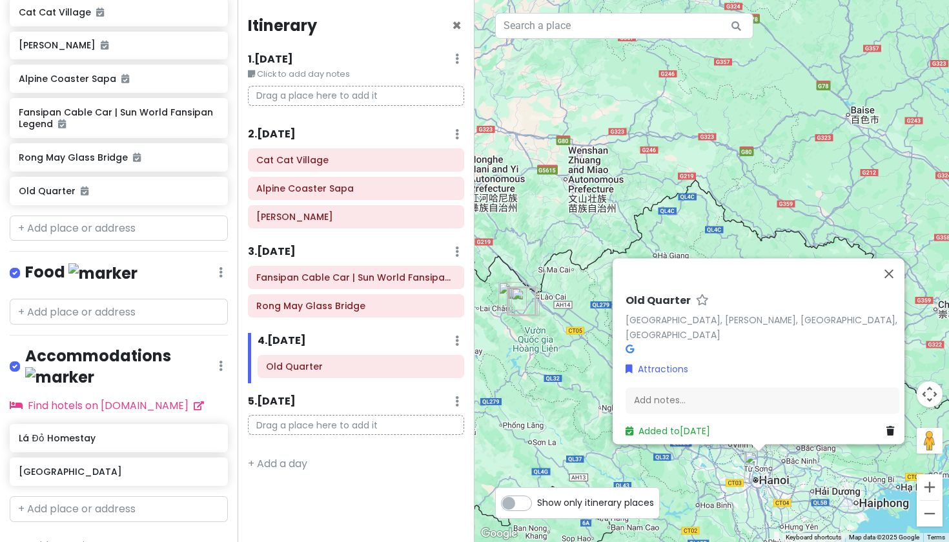
scroll to position [0, 0]
click at [53, 539] on link "+ Add a section" at bounding box center [58, 546] width 78 height 15
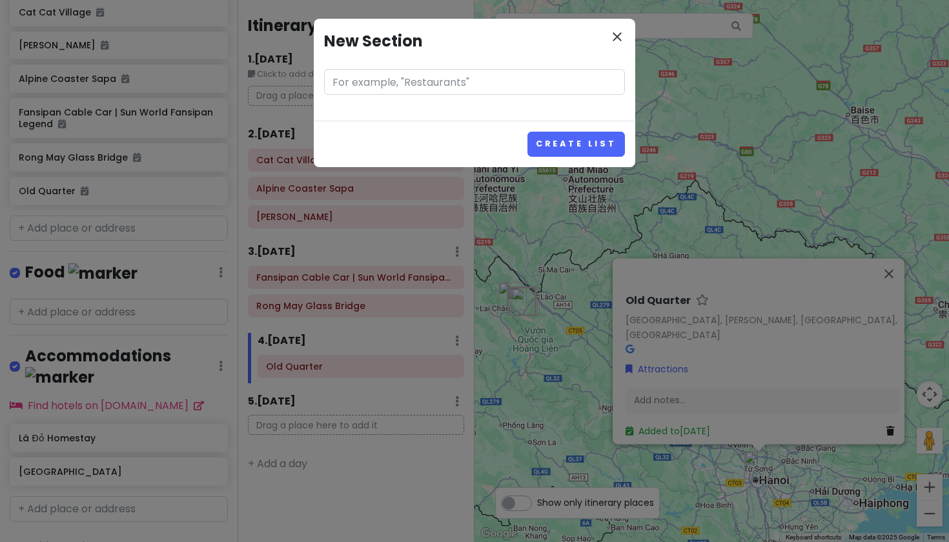
click at [622, 33] on icon "close" at bounding box center [617, 36] width 15 height 15
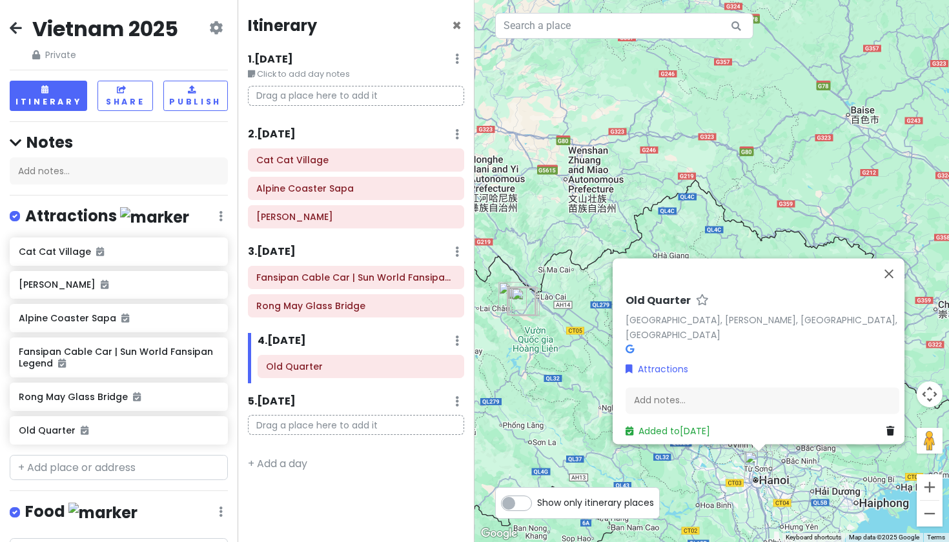
click at [16, 30] on icon at bounding box center [16, 28] width 12 height 10
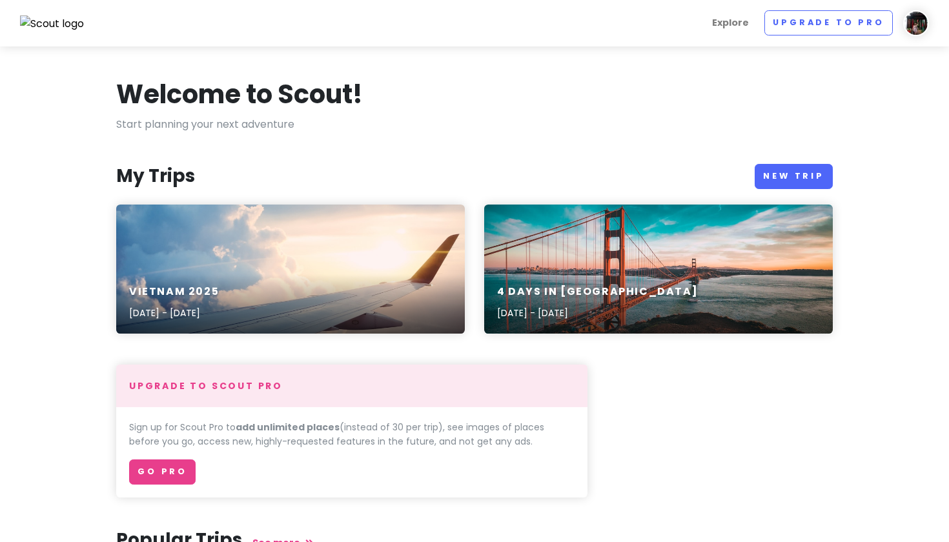
click at [618, 277] on div "4 Days in [GEOGRAPHIC_DATA] [DATE] - [DATE]" at bounding box center [658, 302] width 349 height 61
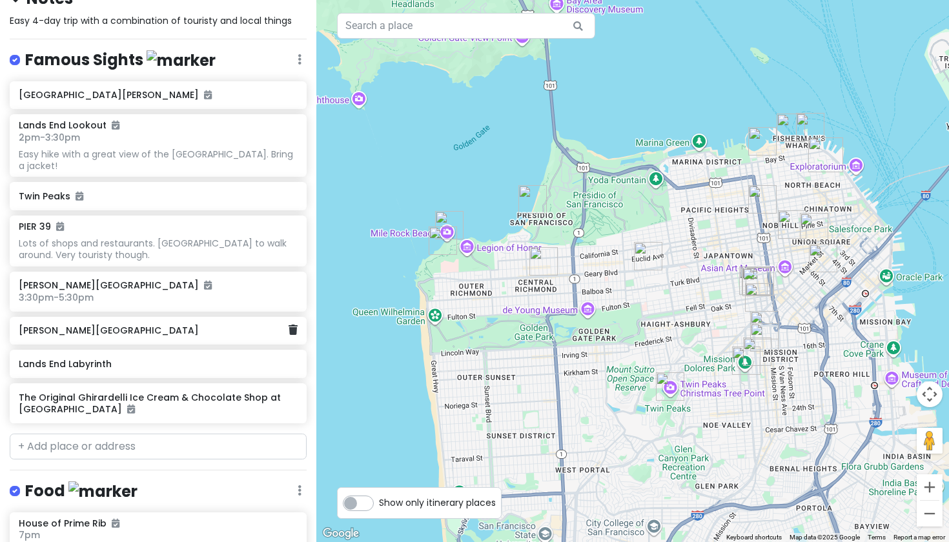
scroll to position [172, 0]
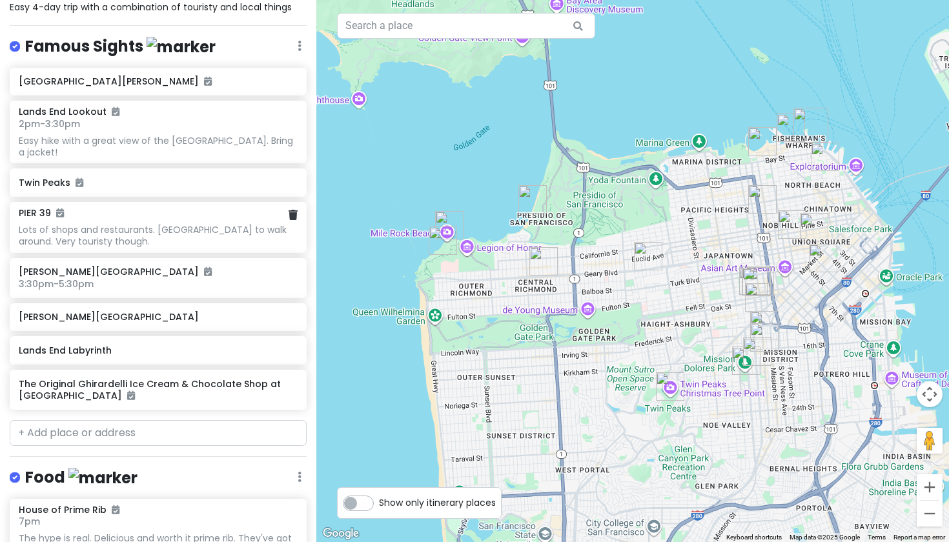
click at [139, 202] on div "PIER 39 Lots of shops and restaurants. [GEOGRAPHIC_DATA] to walk around. Very t…" at bounding box center [158, 227] width 297 height 51
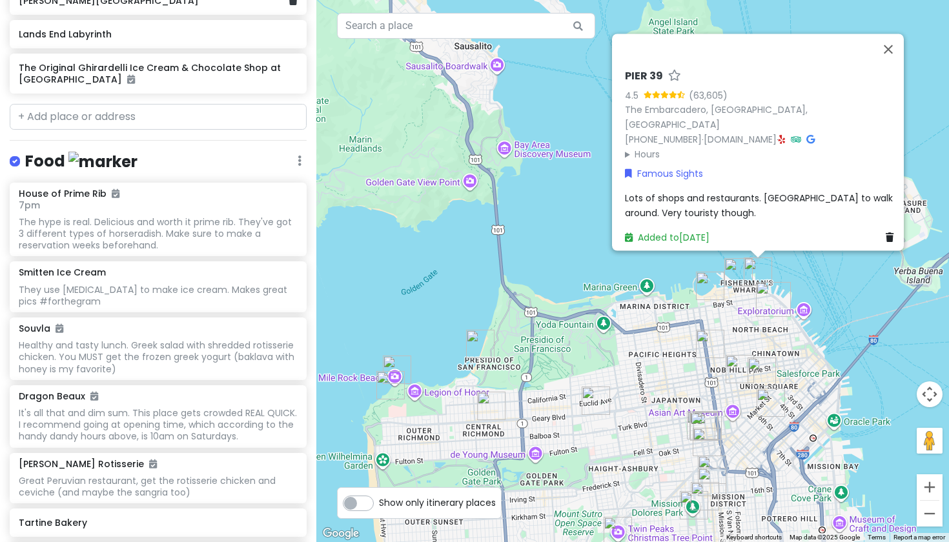
scroll to position [584, 0]
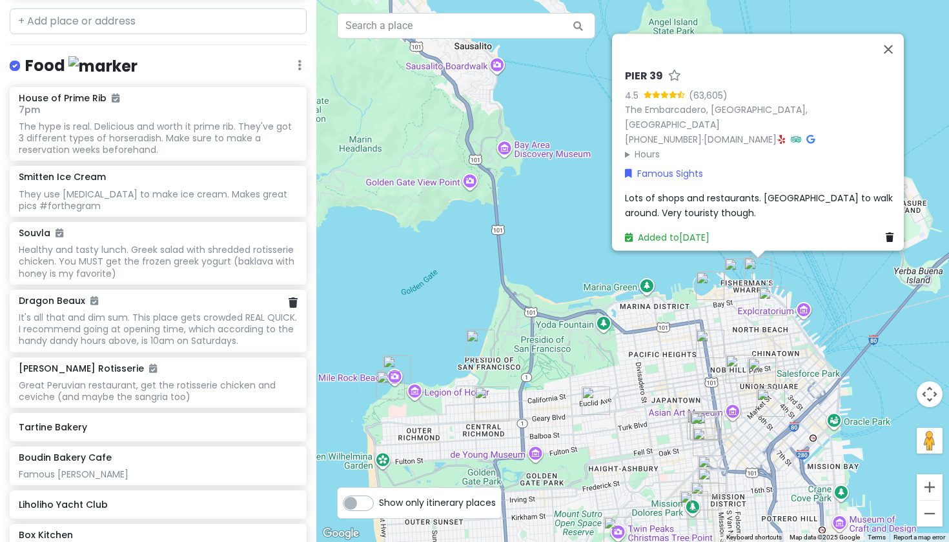
click at [169, 312] on div "It's all that and dim sum. This place gets crowded REAL QUICK. I recommend goin…" at bounding box center [158, 330] width 278 height 36
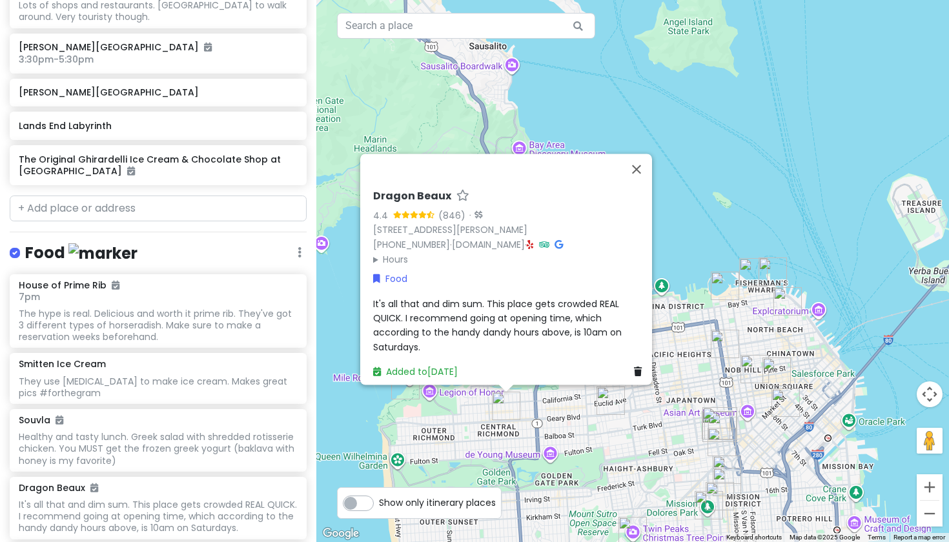
scroll to position [63, 0]
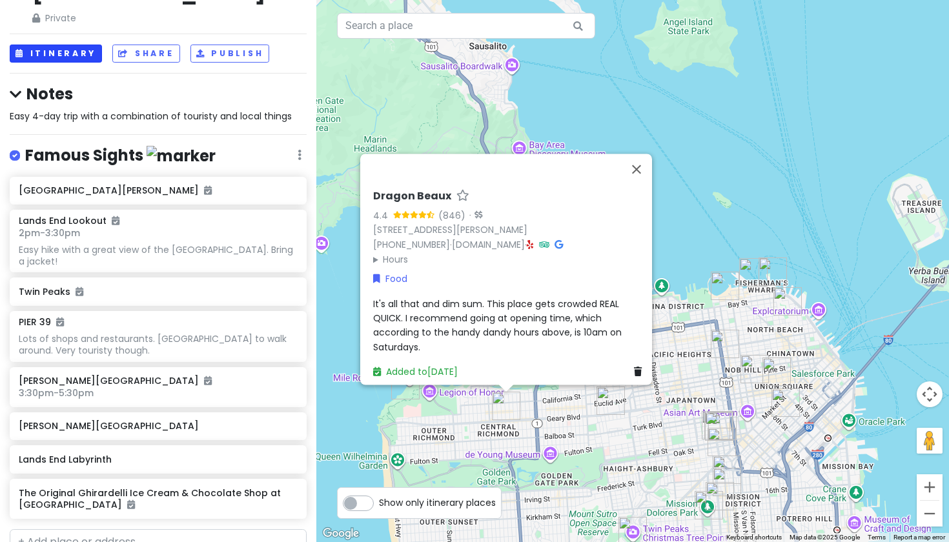
click at [58, 45] on button "Itinerary" at bounding box center [56, 54] width 92 height 19
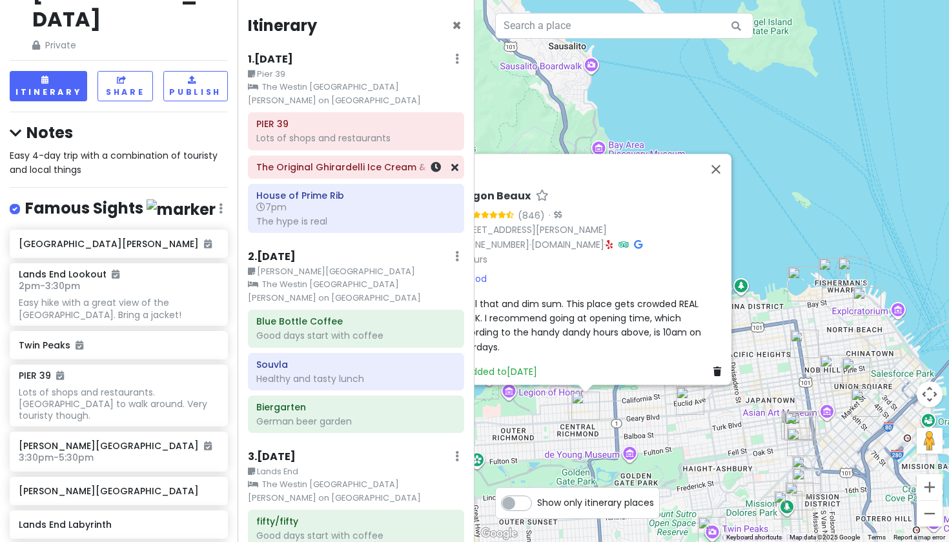
click at [272, 161] on h6 "The Original Ghirardelli Ice Cream & Chocolate Shop at [GEOGRAPHIC_DATA]" at bounding box center [355, 167] width 199 height 12
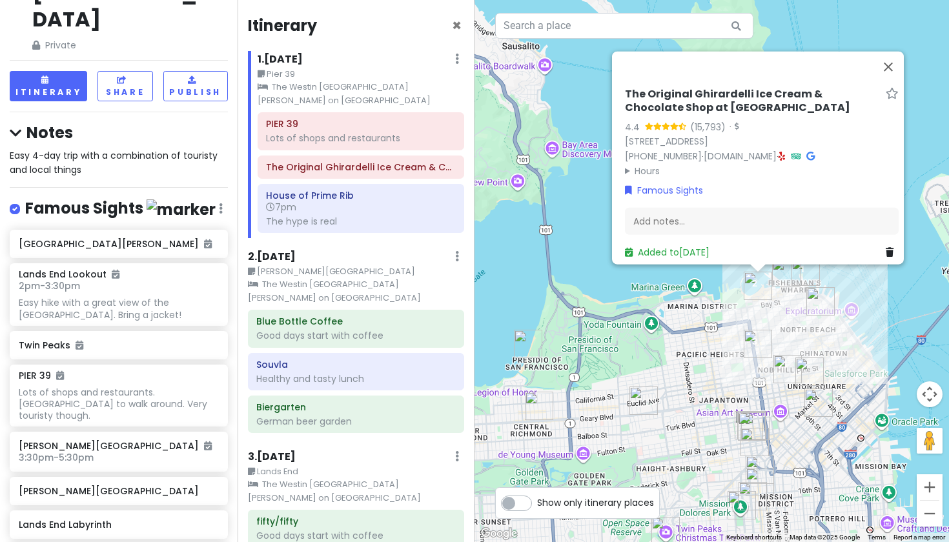
click at [755, 291] on img "The Original Ghirardelli Ice Cream & Chocolate Shop at Ghirardelli Square" at bounding box center [758, 286] width 28 height 28
click at [939, 446] on button "Drag Pegman onto the map to open Street View" at bounding box center [930, 441] width 26 height 26
click at [922, 439] on button "Drag Pegman onto the map to open Street View" at bounding box center [930, 441] width 26 height 26
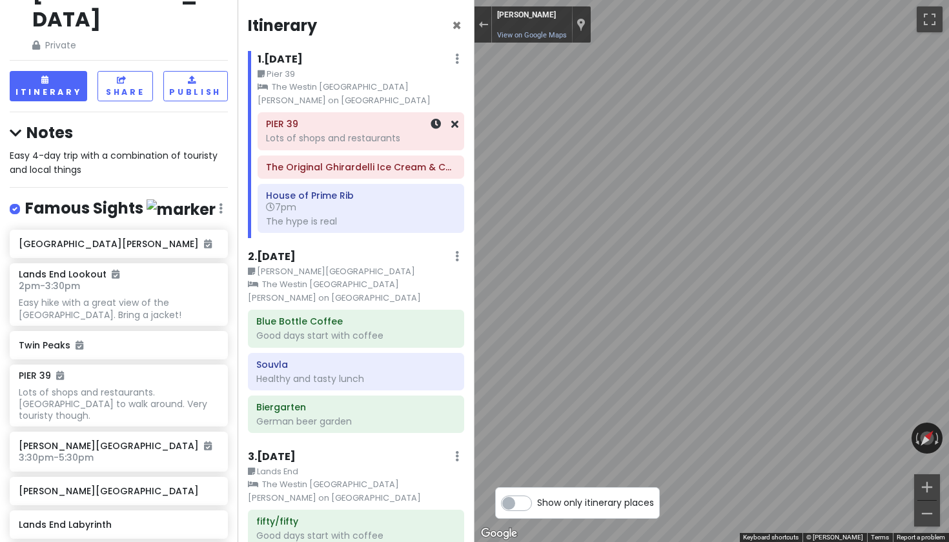
click at [385, 134] on div "Lots of shops and restaurants" at bounding box center [360, 138] width 189 height 12
click at [360, 165] on h6 "The Original Ghirardelli Ice Cream & Chocolate Shop at [GEOGRAPHIC_DATA]" at bounding box center [360, 167] width 189 height 12
click at [316, 175] on div "The Original Ghirardelli Ice Cream & Chocolate Shop at [GEOGRAPHIC_DATA]" at bounding box center [361, 167] width 206 height 22
click at [307, 222] on div "The hype is real" at bounding box center [360, 222] width 189 height 12
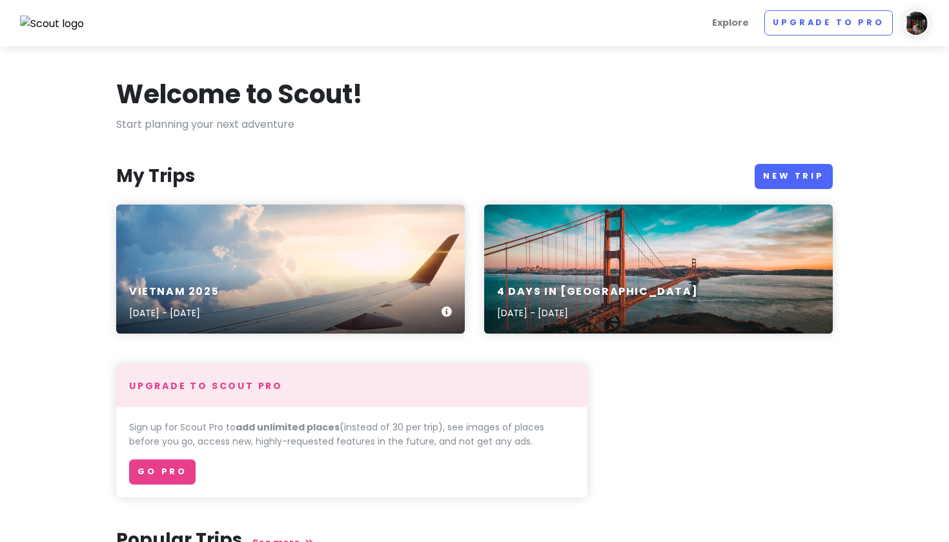
click at [212, 251] on div "Vietnam [DATE], 2025 - [DATE]" at bounding box center [290, 269] width 349 height 129
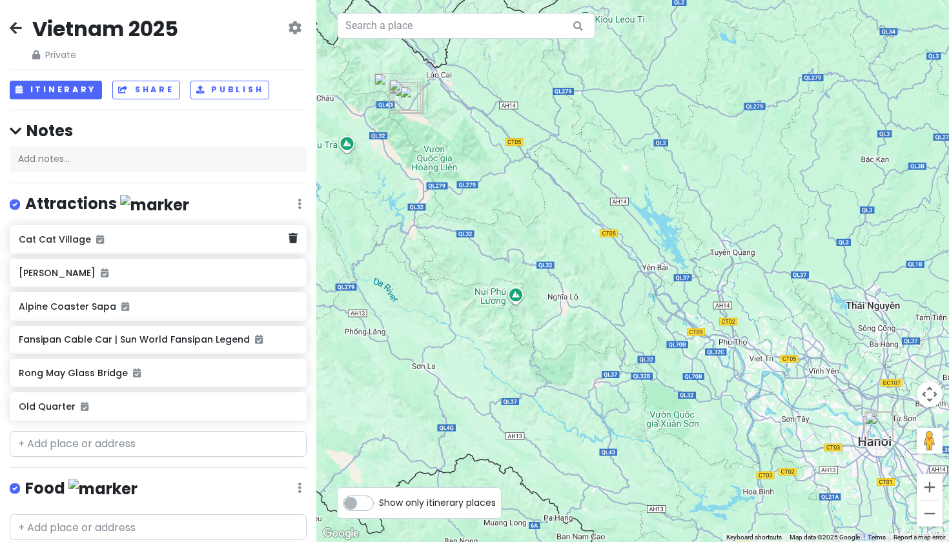
click at [87, 247] on div "Cat Cat Village" at bounding box center [158, 239] width 297 height 28
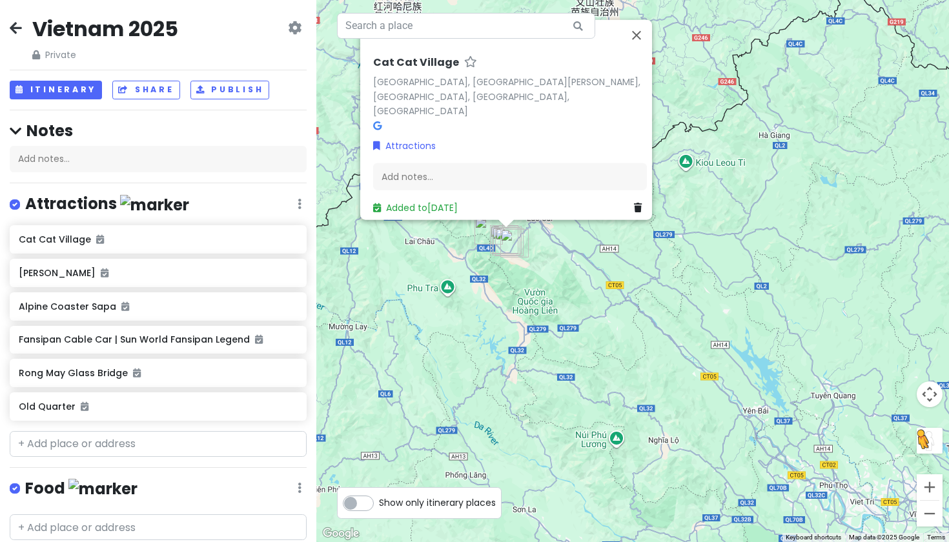
click at [935, 446] on button "Drag Pegman onto the map to open Street View" at bounding box center [930, 441] width 26 height 26
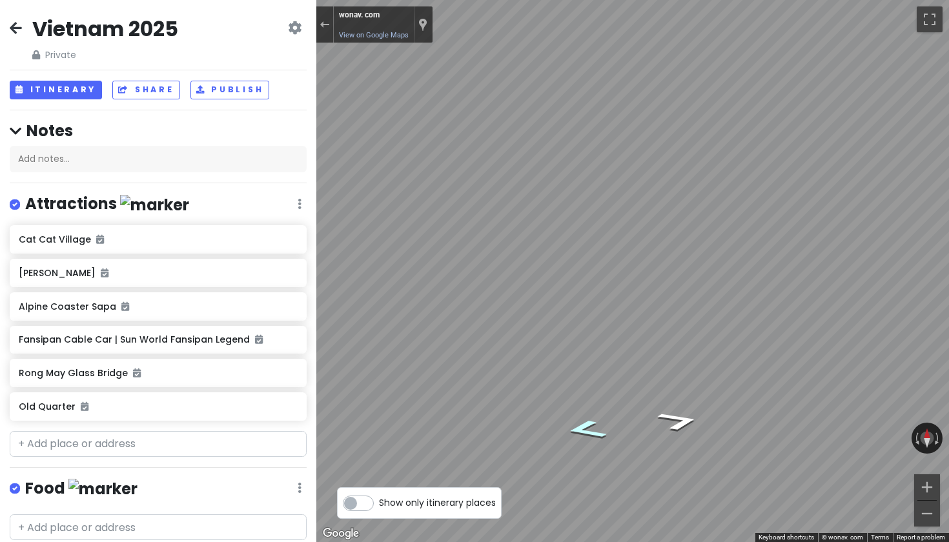
drag, startPoint x: 930, startPoint y: 447, endPoint x: 595, endPoint y: 420, distance: 336.2
click at [595, 420] on icon "Go West" at bounding box center [586, 430] width 77 height 28
click at [949, 537] on div "← Move left → Move right ↑ Move up ↓ Move down + Zoom in - Zoom out wonav. com …" at bounding box center [632, 271] width 633 height 542
click at [697, 0] on html "Vietnam 2025 Private Change Dates Make a Copy Delete Trip Go Pro ⚡️ Give Feedba…" at bounding box center [474, 271] width 949 height 542
click at [716, 0] on html "Vietnam 2025 Private Change Dates Make a Copy Delete Trip Go Pro ⚡️ Give Feedba…" at bounding box center [474, 271] width 949 height 542
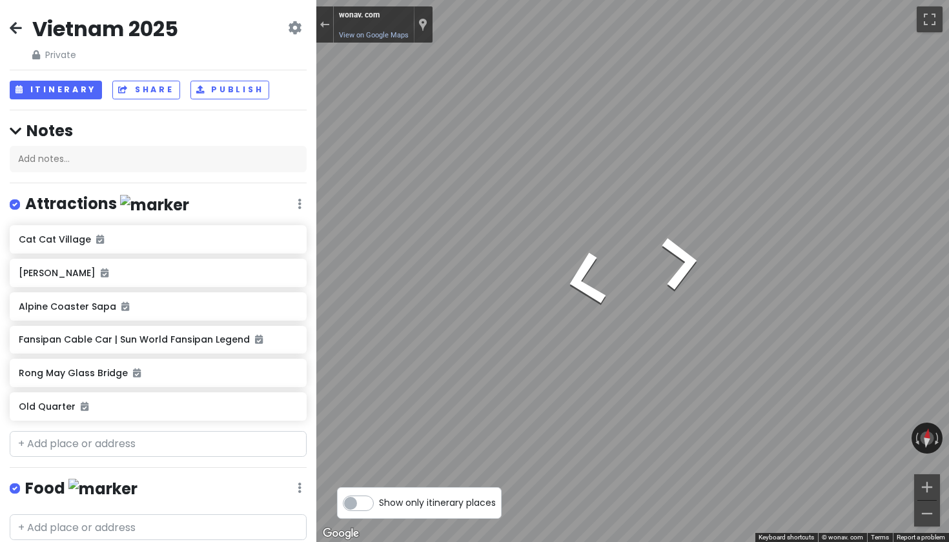
click at [744, 0] on html "Vietnam 2025 Private Change Dates Make a Copy Delete Trip Go Pro ⚡️ Give Feedba…" at bounding box center [474, 271] width 949 height 542
click at [949, 415] on div "Map" at bounding box center [632, 271] width 633 height 542
click at [814, 431] on div "Map" at bounding box center [632, 271] width 633 height 542
drag, startPoint x: 579, startPoint y: 267, endPoint x: 845, endPoint y: 542, distance: 382.2
click at [845, 542] on div "← Move left → Move right ↑ Move up ↓ Move down + Zoom in - Zoom out wonav. com …" at bounding box center [632, 271] width 633 height 542
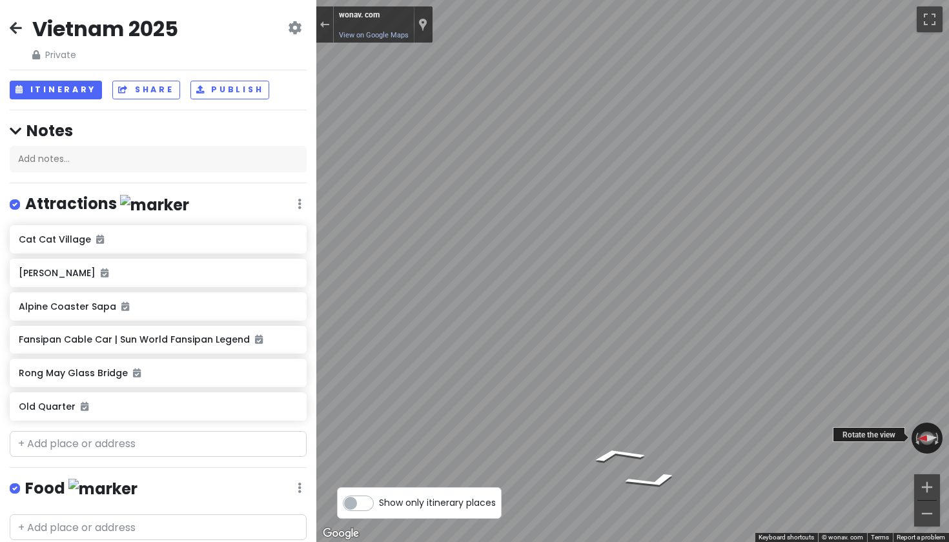
click at [925, 442] on button "Reset the view" at bounding box center [927, 438] width 32 height 15
click at [57, 92] on button "Itinerary" at bounding box center [56, 90] width 92 height 19
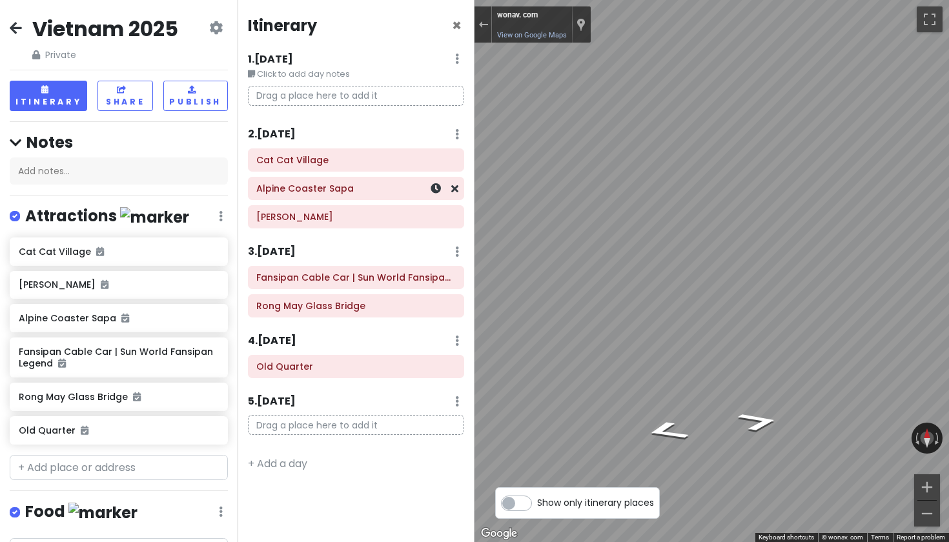
click at [306, 189] on h6 "Alpine Coaster Sapa" at bounding box center [355, 189] width 199 height 12
click at [323, 196] on div "Alpine Coaster Sapa" at bounding box center [360, 189] width 189 height 18
click at [922, 436] on button "Reset the view" at bounding box center [927, 438] width 13 height 31
click at [482, 24] on div "Exit the Street View" at bounding box center [483, 25] width 10 height 8
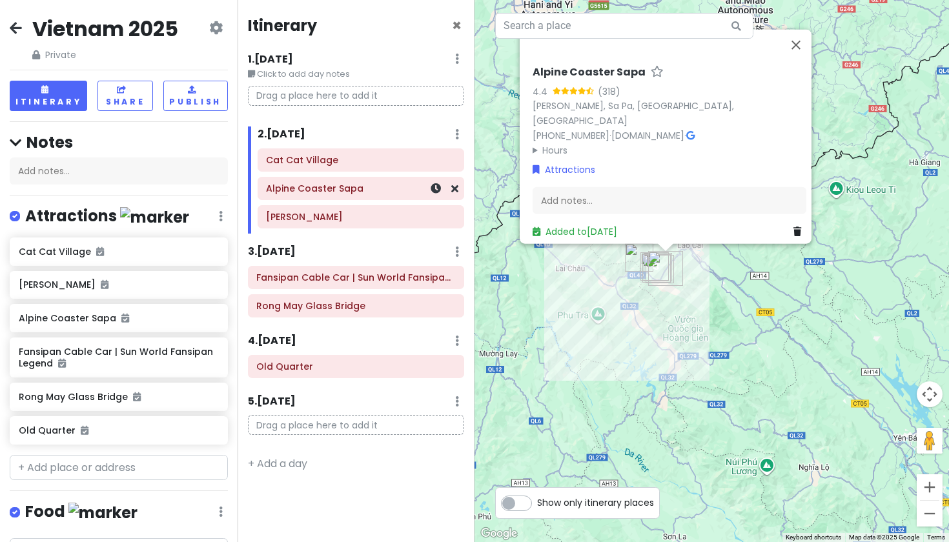
click at [314, 190] on h6 "Alpine Coaster Sapa" at bounding box center [360, 189] width 189 height 12
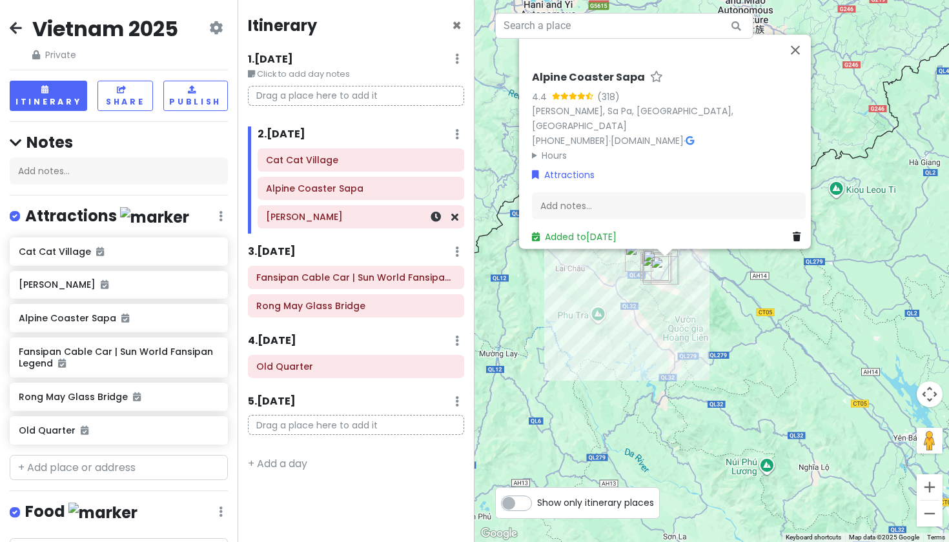
click at [301, 219] on h6 "[PERSON_NAME]" at bounding box center [360, 217] width 189 height 12
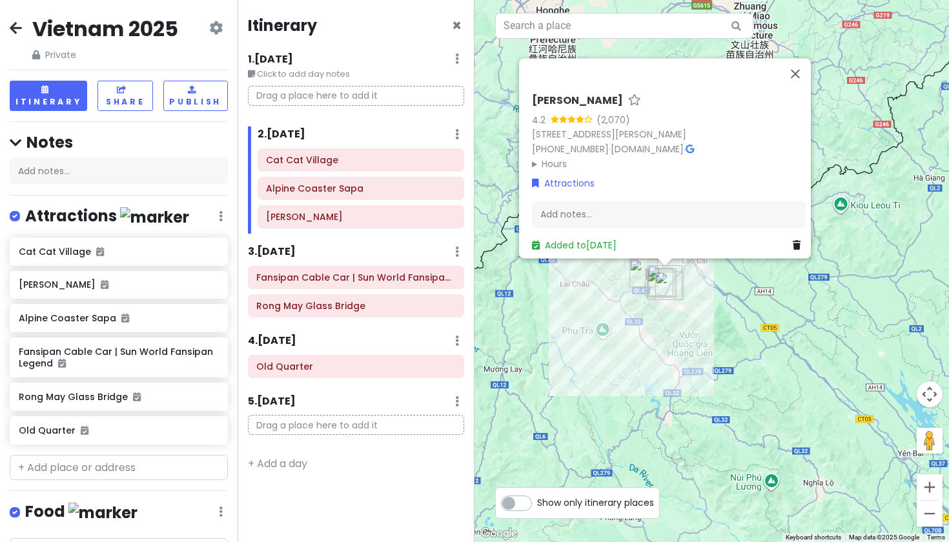
click at [346, 196] on div "Alpine Coaster Sapa" at bounding box center [360, 189] width 189 height 18
